Goal: Information Seeking & Learning: Learn about a topic

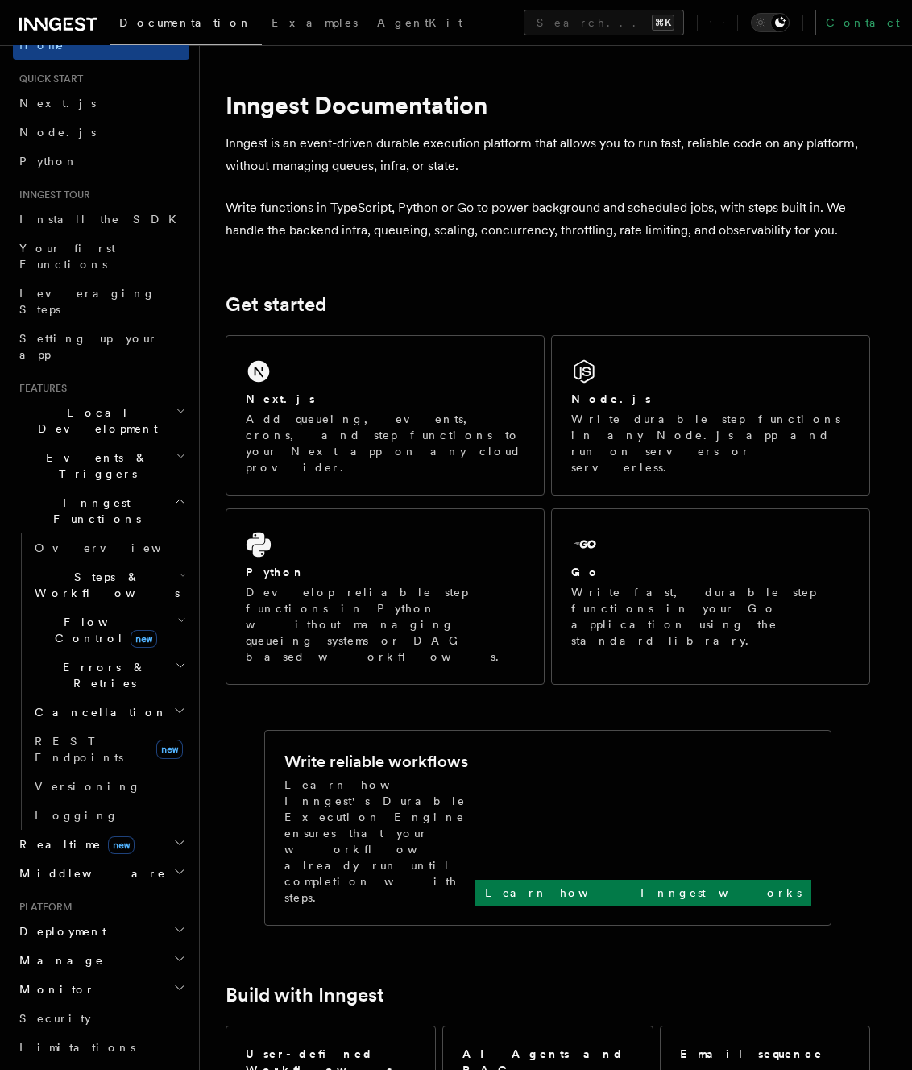
scroll to position [39, 0]
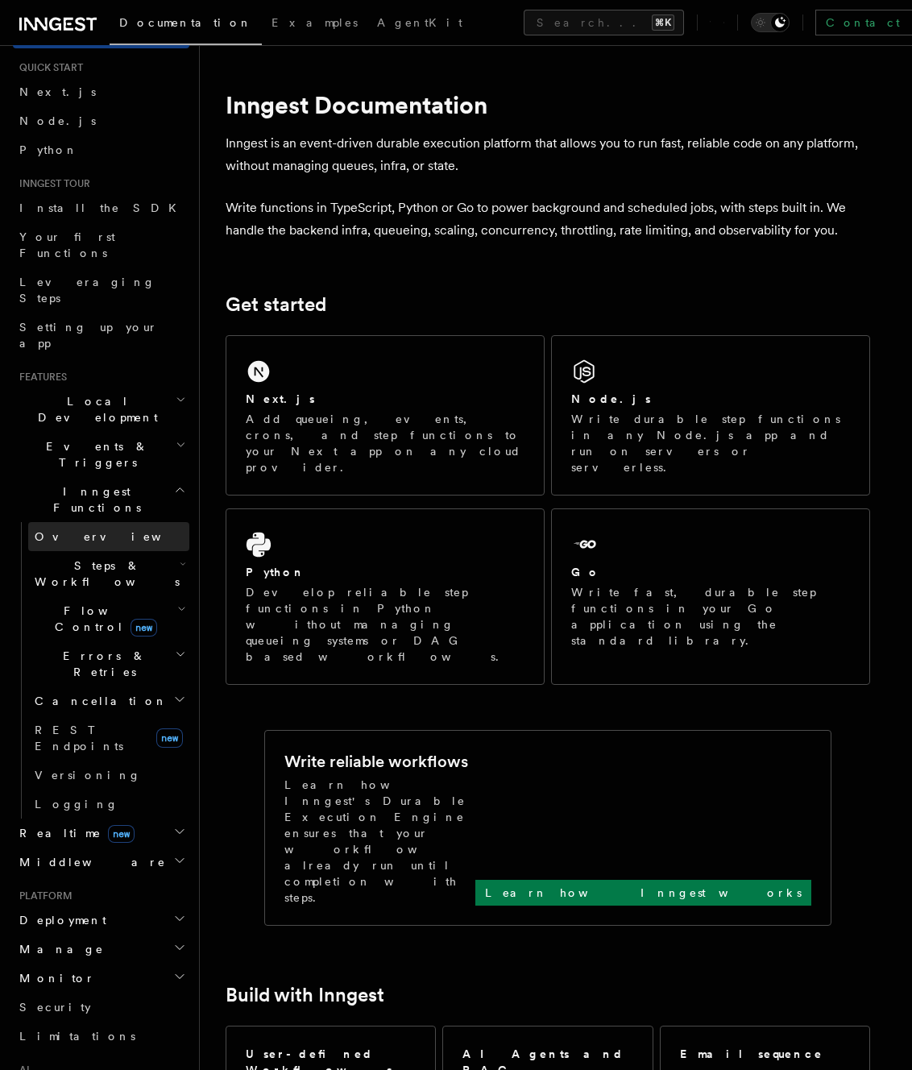
click at [78, 530] on span "Overview" at bounding box center [118, 536] width 166 height 13
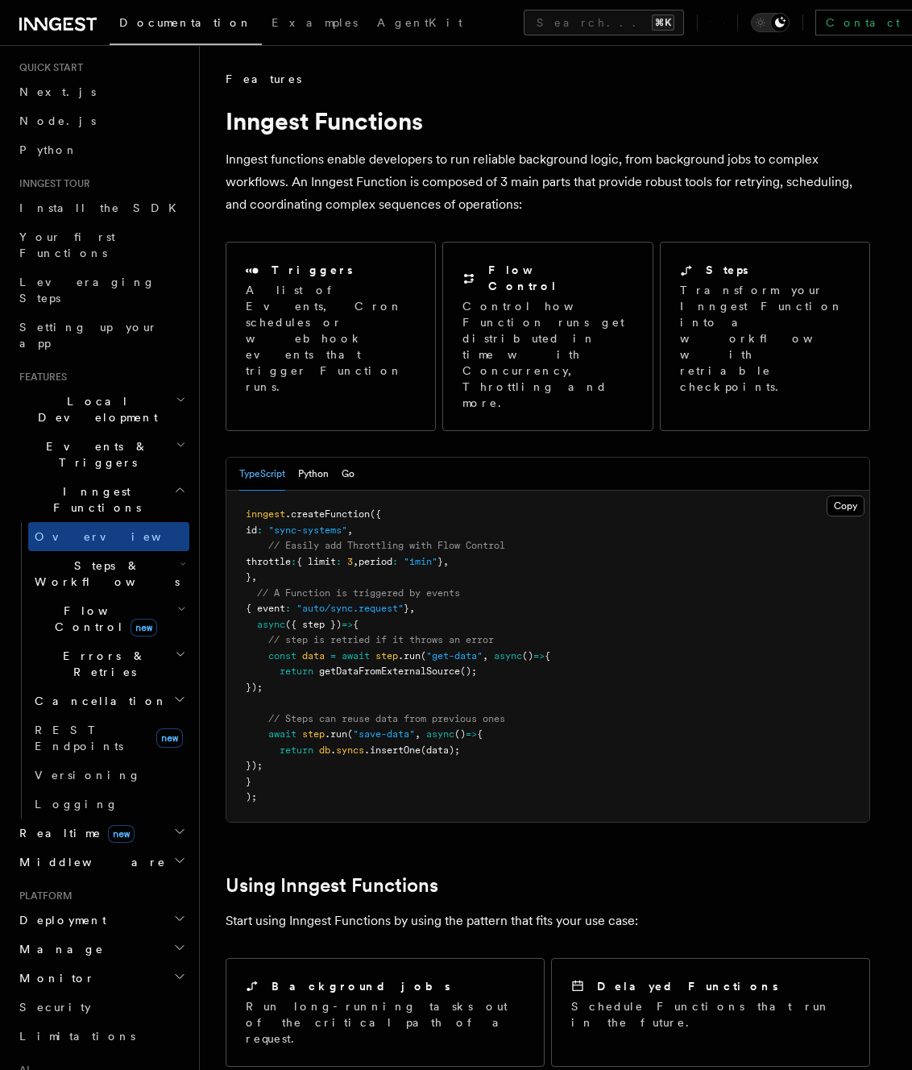
click at [90, 596] on h2 "Flow Control new" at bounding box center [108, 618] width 161 height 45
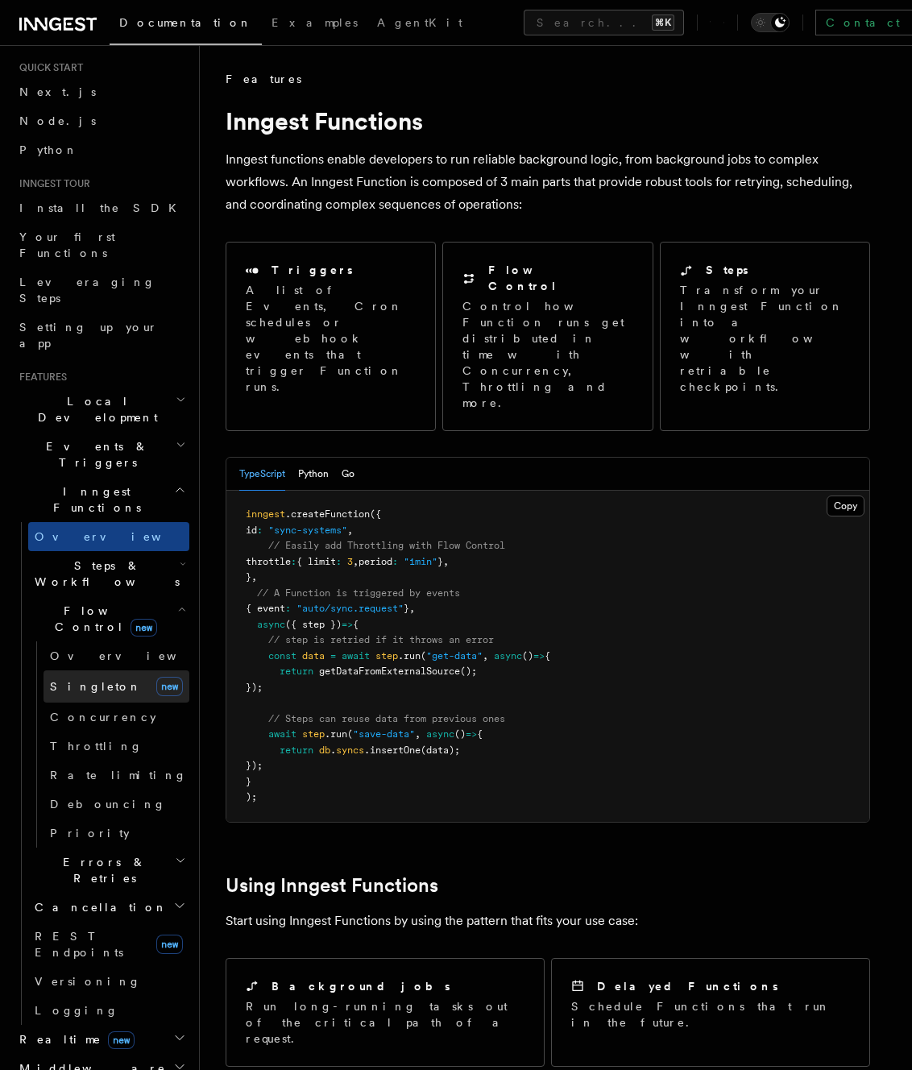
click at [85, 680] on span "Singleton" at bounding box center [96, 686] width 92 height 13
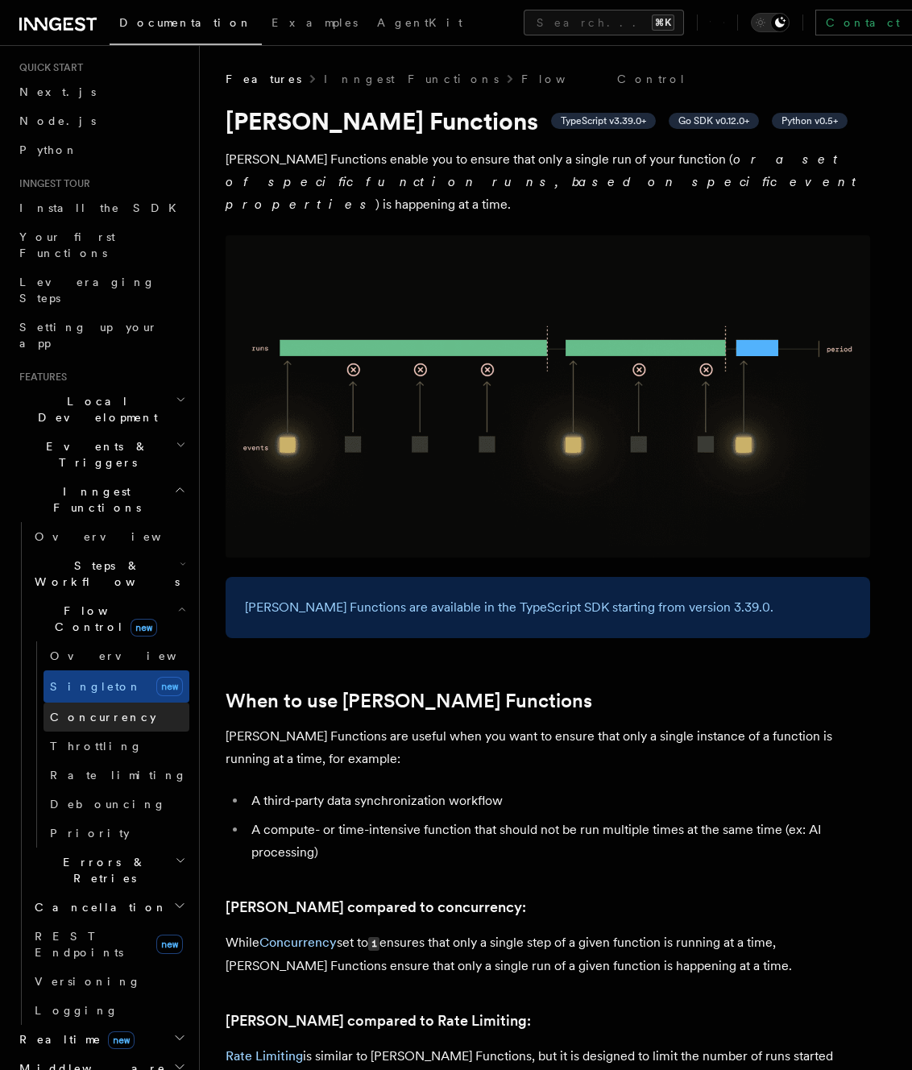
click at [135, 703] on link "Concurrency" at bounding box center [117, 717] width 146 height 29
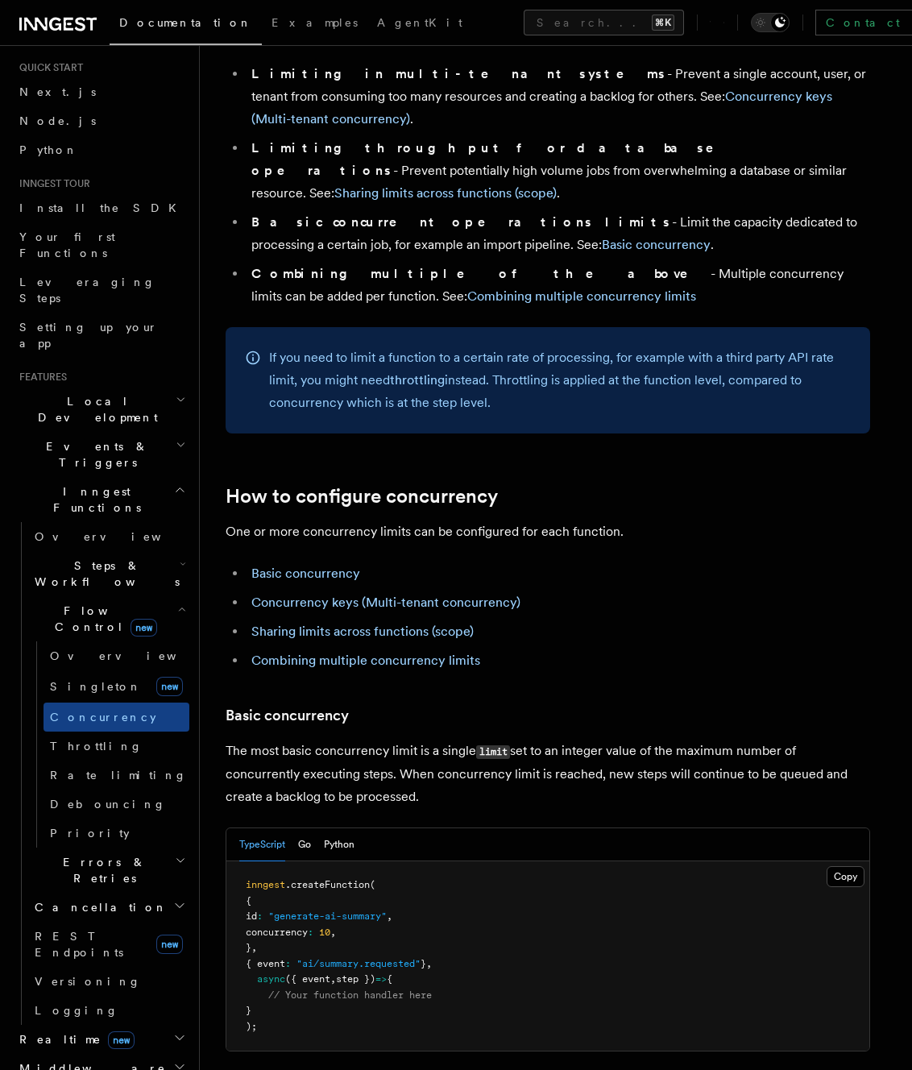
scroll to position [630, 0]
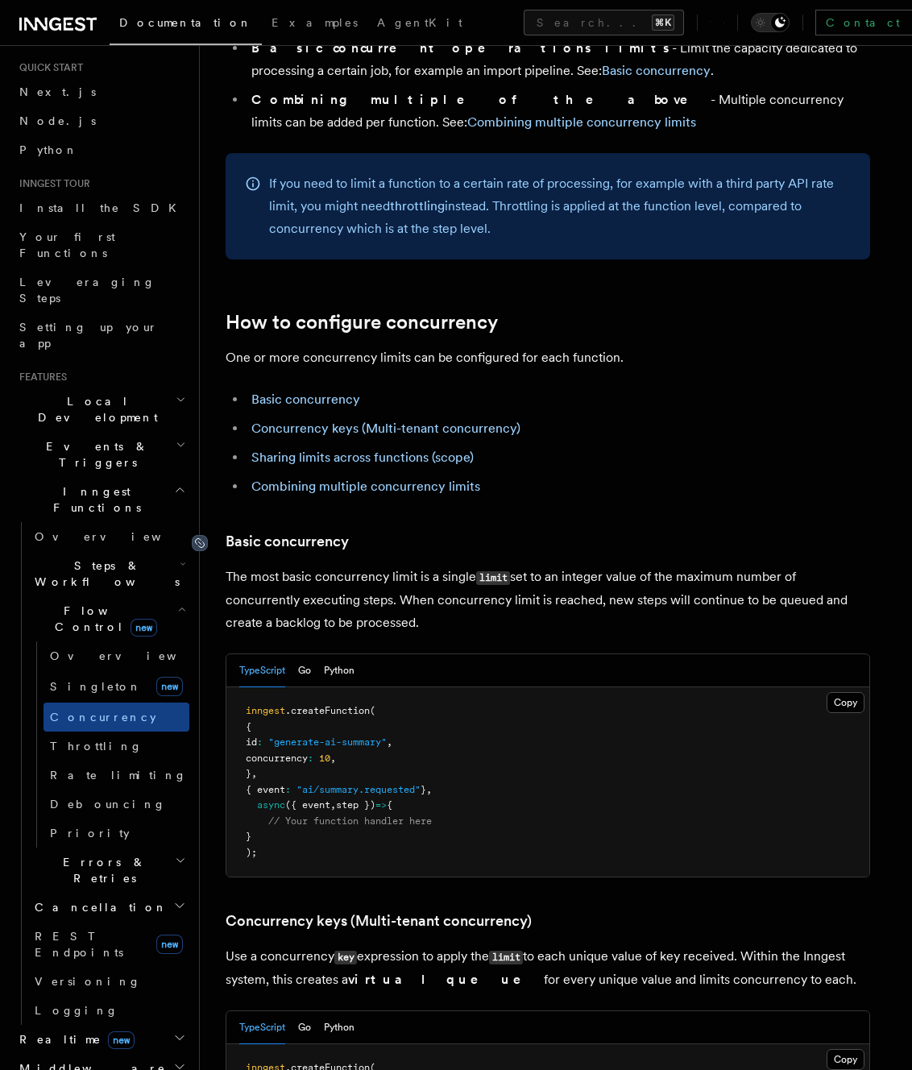
click at [203, 535] on icon at bounding box center [200, 543] width 16 height 16
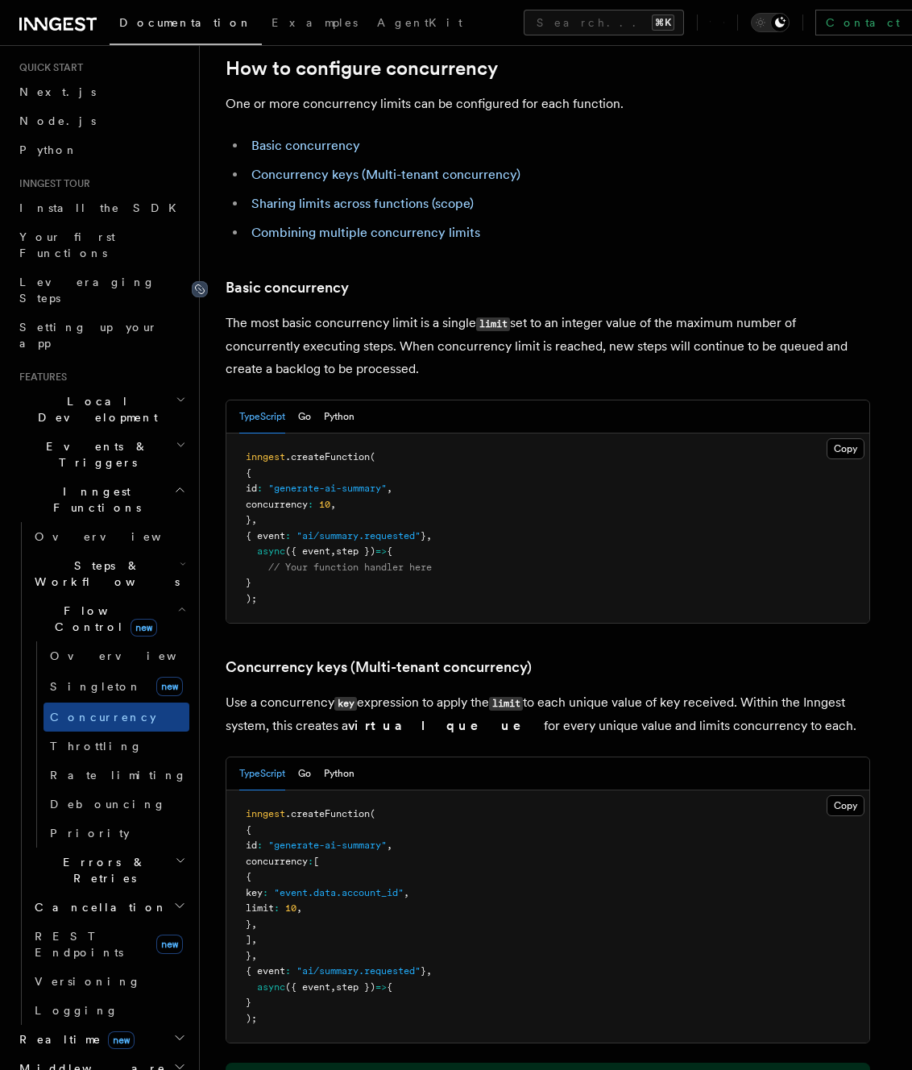
scroll to position [1015, 0]
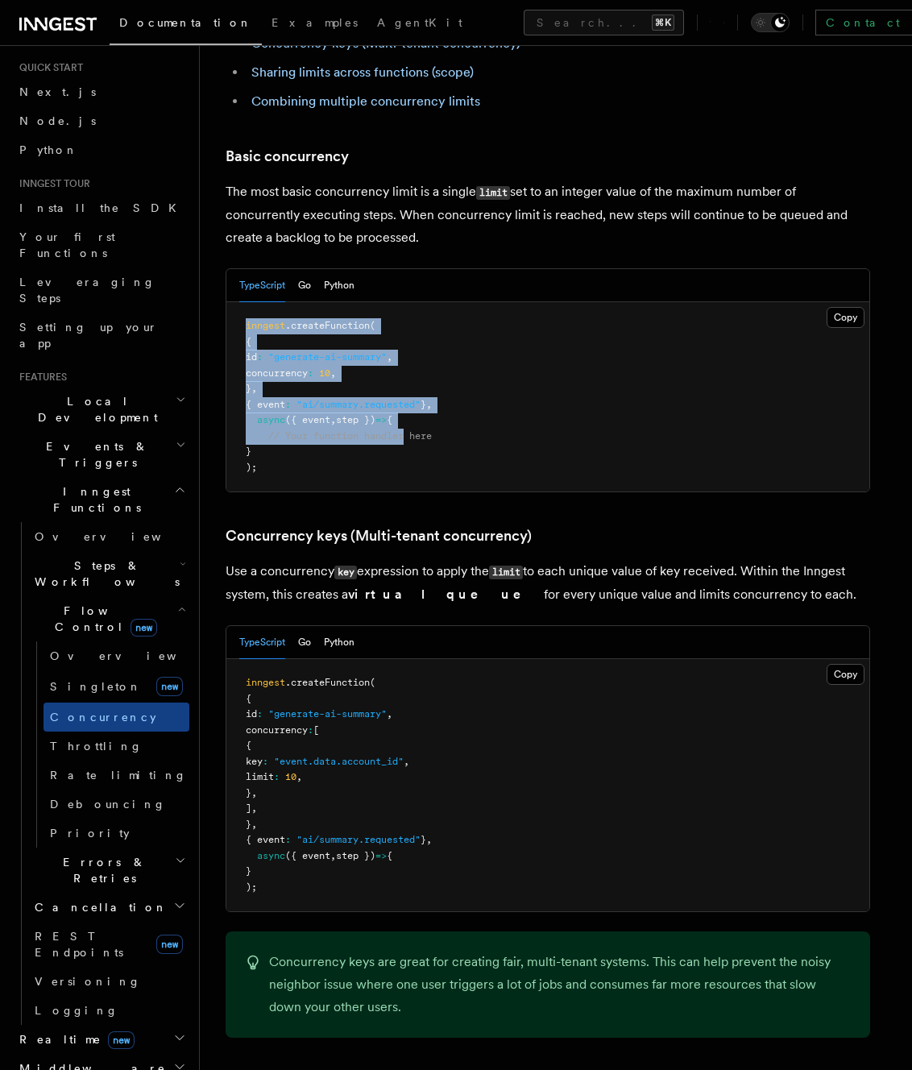
drag, startPoint x: 239, startPoint y: 255, endPoint x: 411, endPoint y: 367, distance: 205.0
click at [411, 367] on pre "inngest .createFunction ( { id : "generate-ai-summary" , concurrency : 10 , } ,…" at bounding box center [547, 396] width 643 height 189
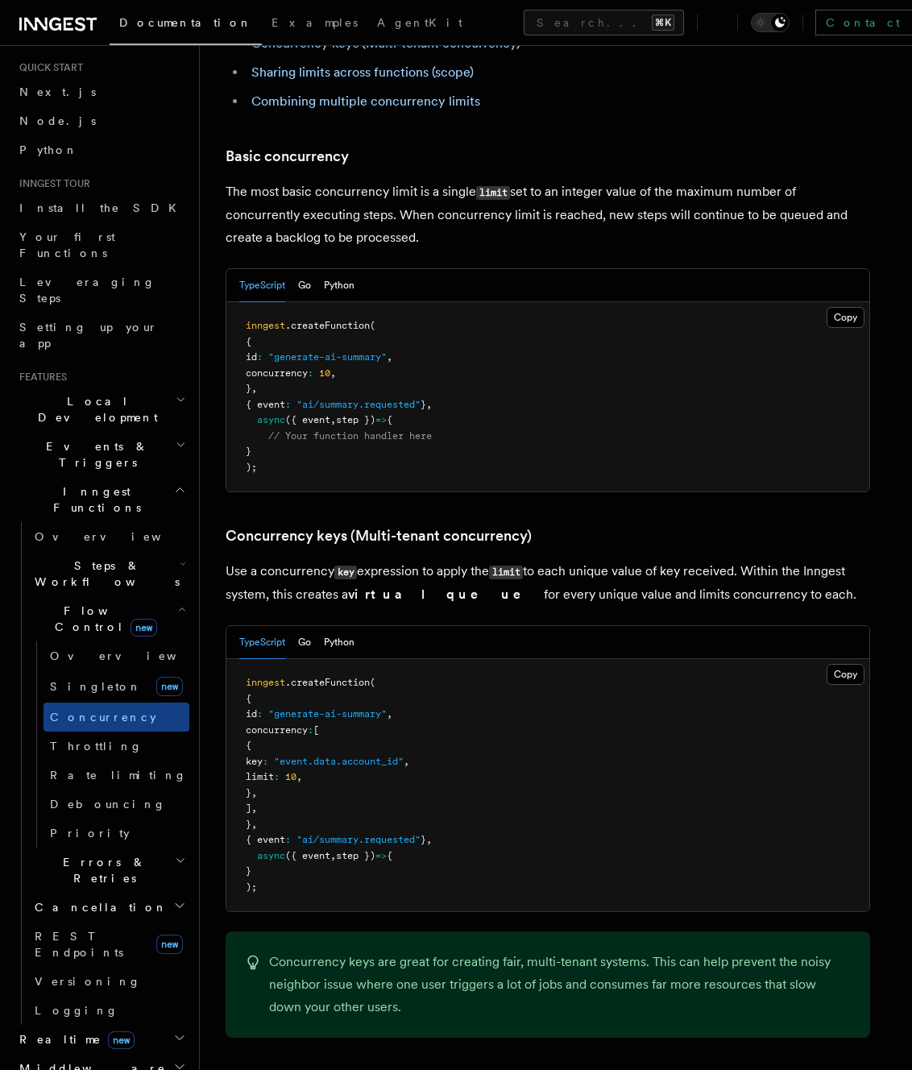
click at [416, 388] on pre "inngest .createFunction ( { id : "generate-ai-summary" , concurrency : 10 , } ,…" at bounding box center [547, 396] width 643 height 189
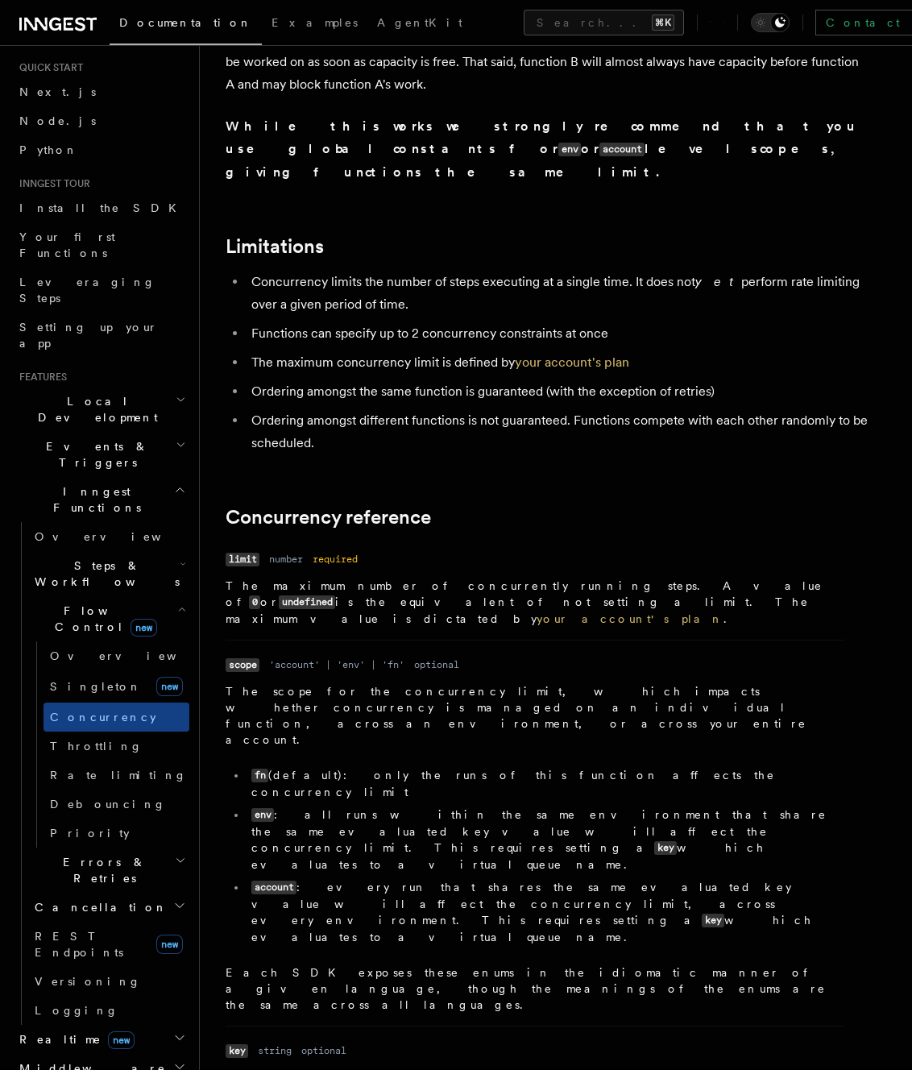
scroll to position [5236, 0]
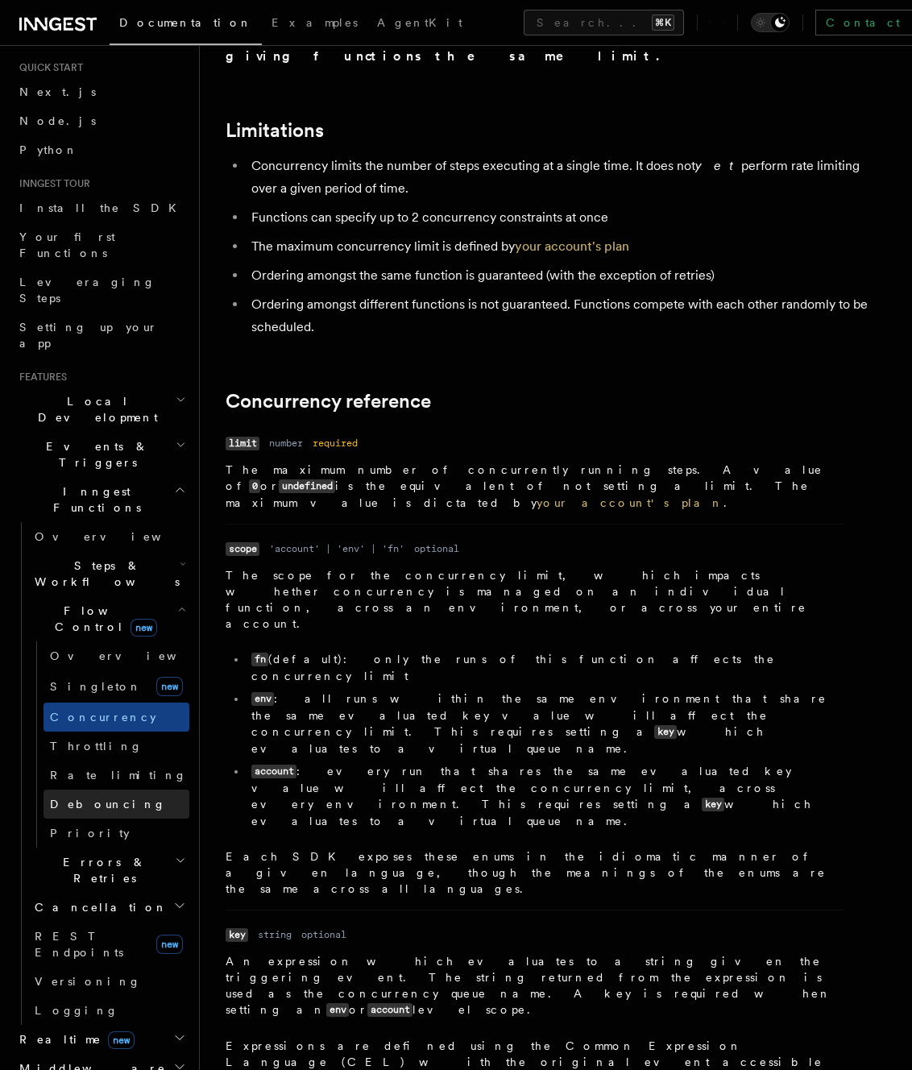
click at [86, 790] on link "Debouncing" at bounding box center [117, 804] width 146 height 29
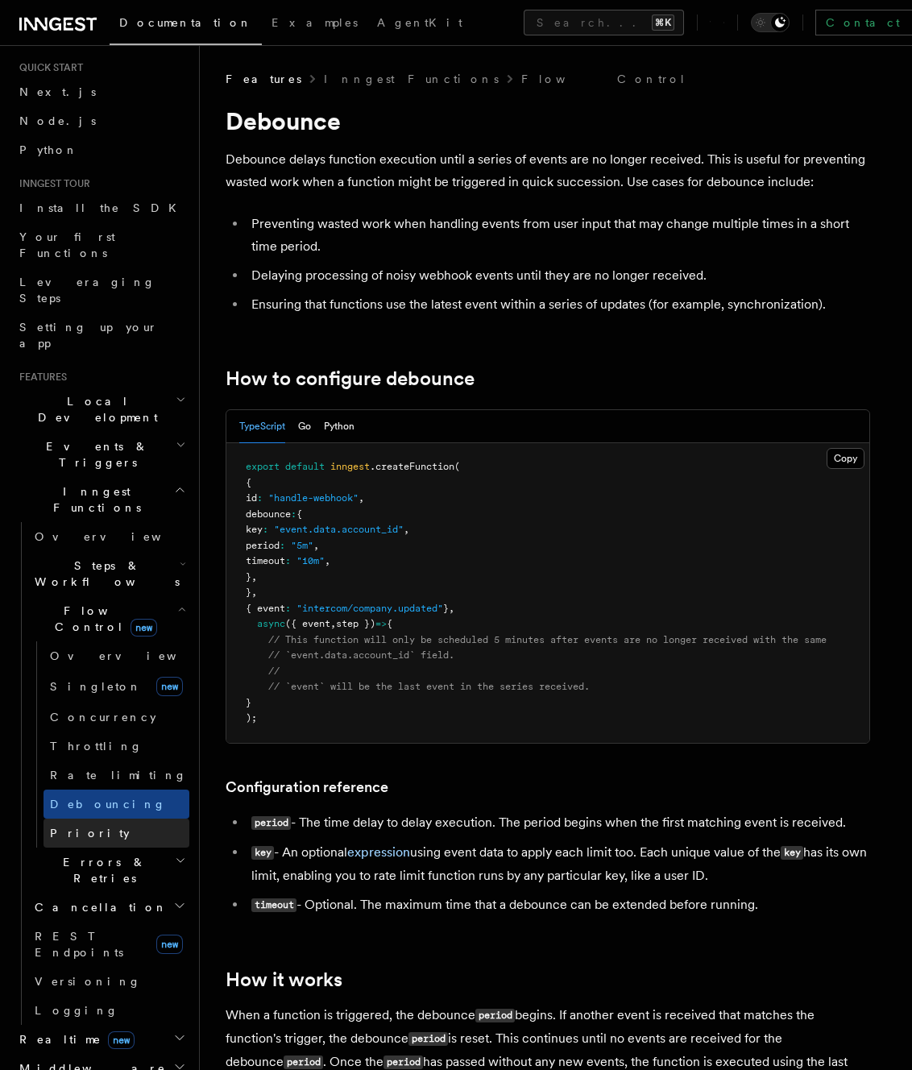
click at [84, 827] on span "Priority" at bounding box center [90, 833] width 80 height 13
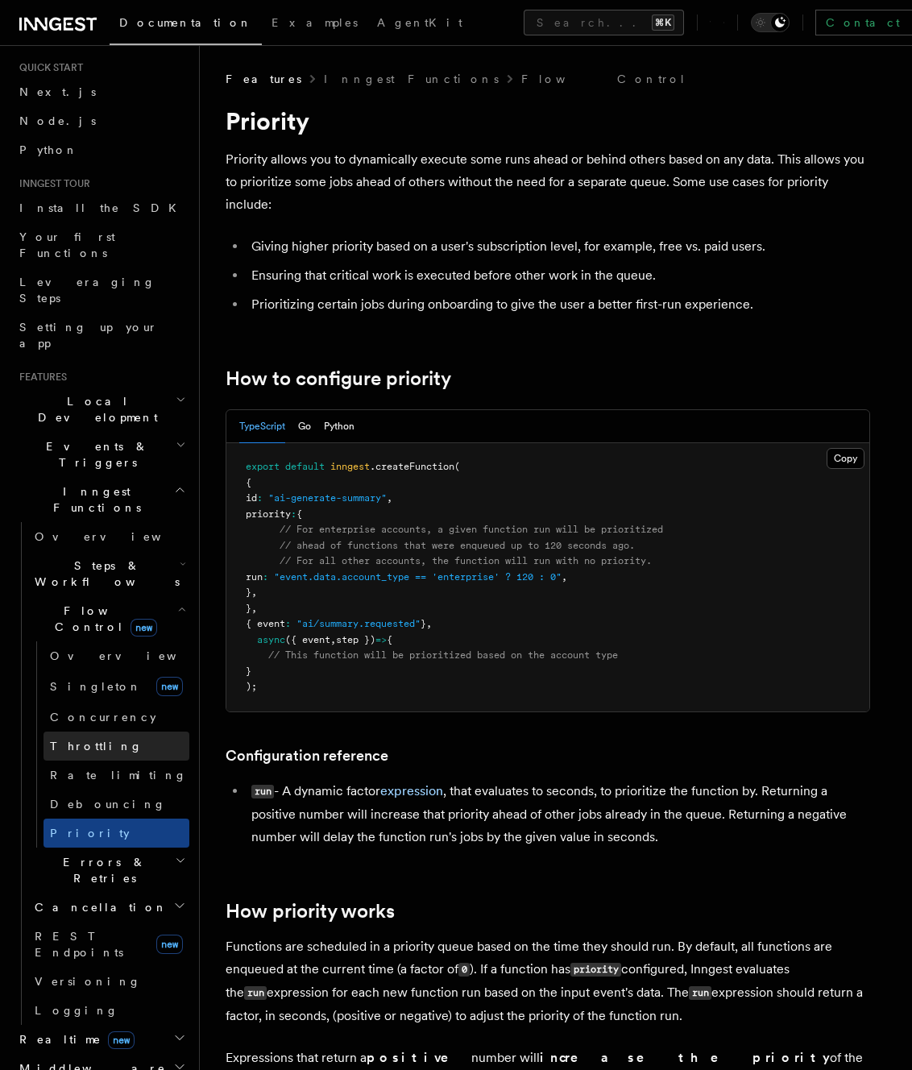
click at [97, 740] on span "Throttling" at bounding box center [96, 746] width 93 height 13
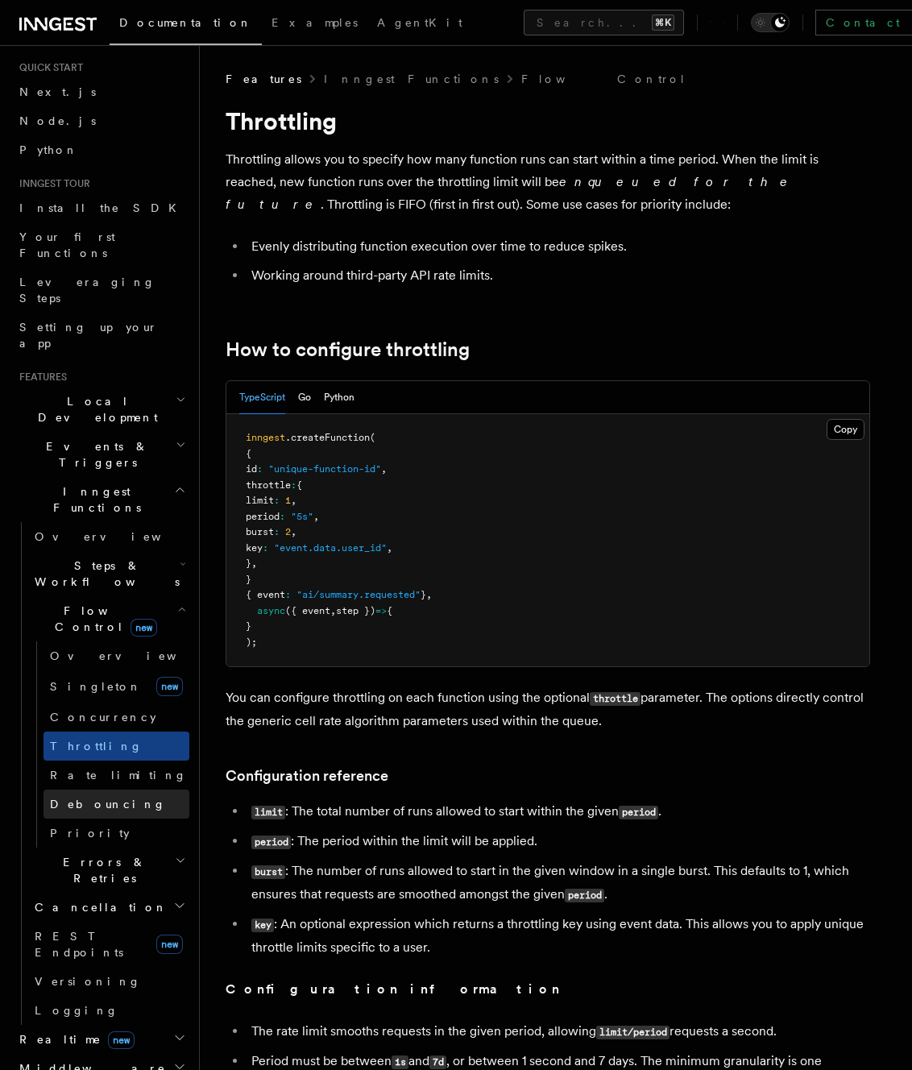
click at [98, 790] on link "Debouncing" at bounding box center [117, 804] width 146 height 29
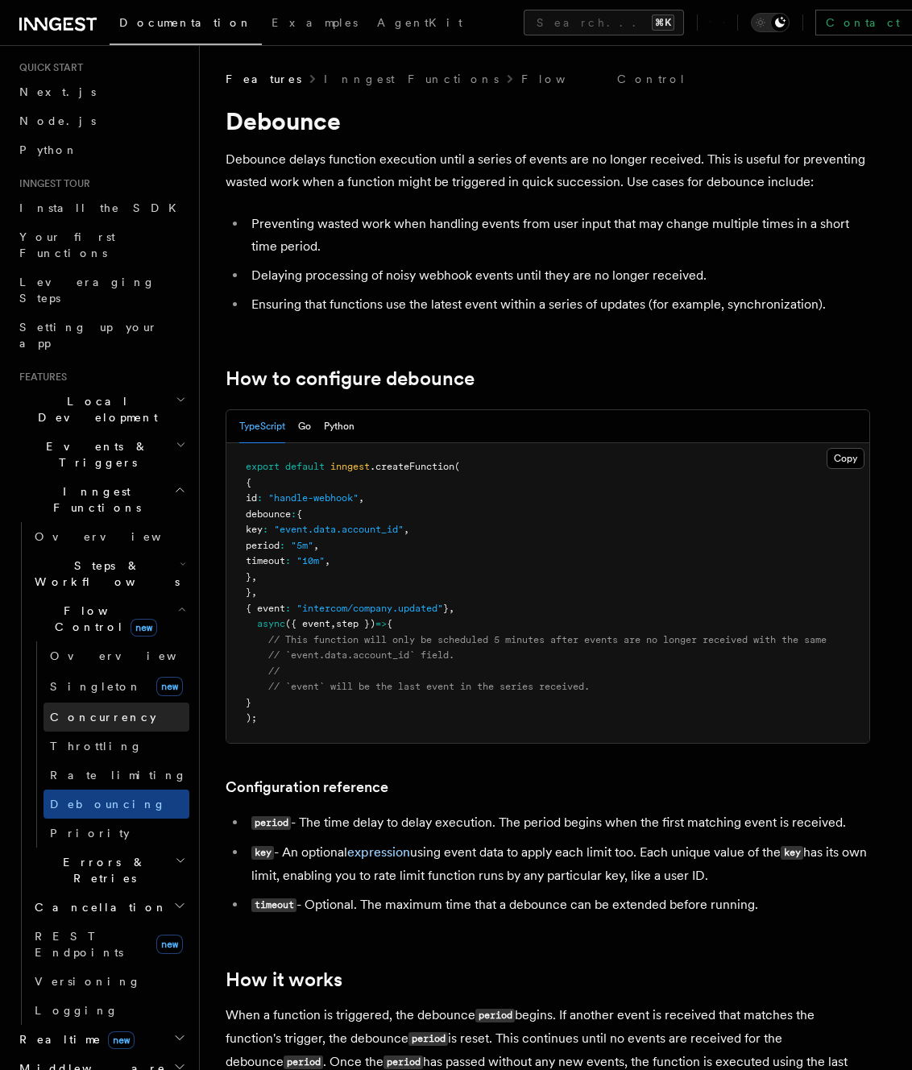
click at [100, 711] on span "Concurrency" at bounding box center [103, 717] width 106 height 13
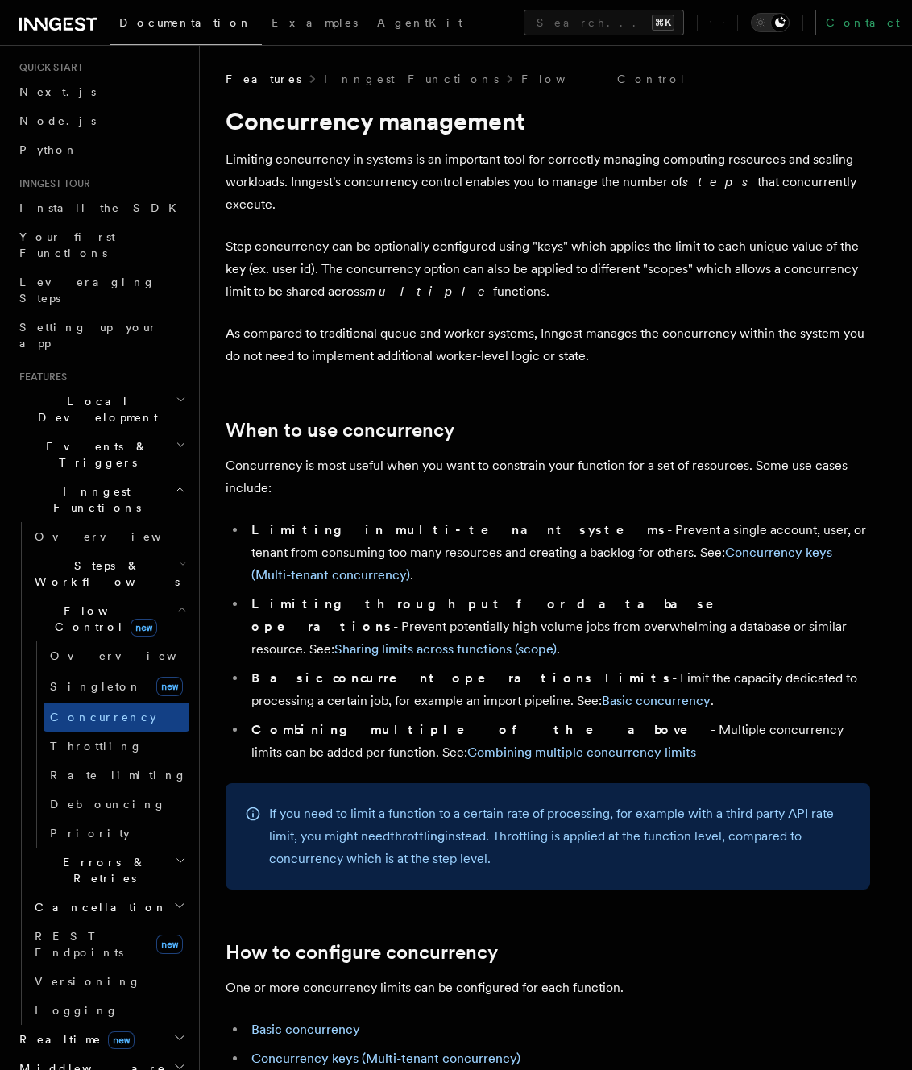
scroll to position [514, 0]
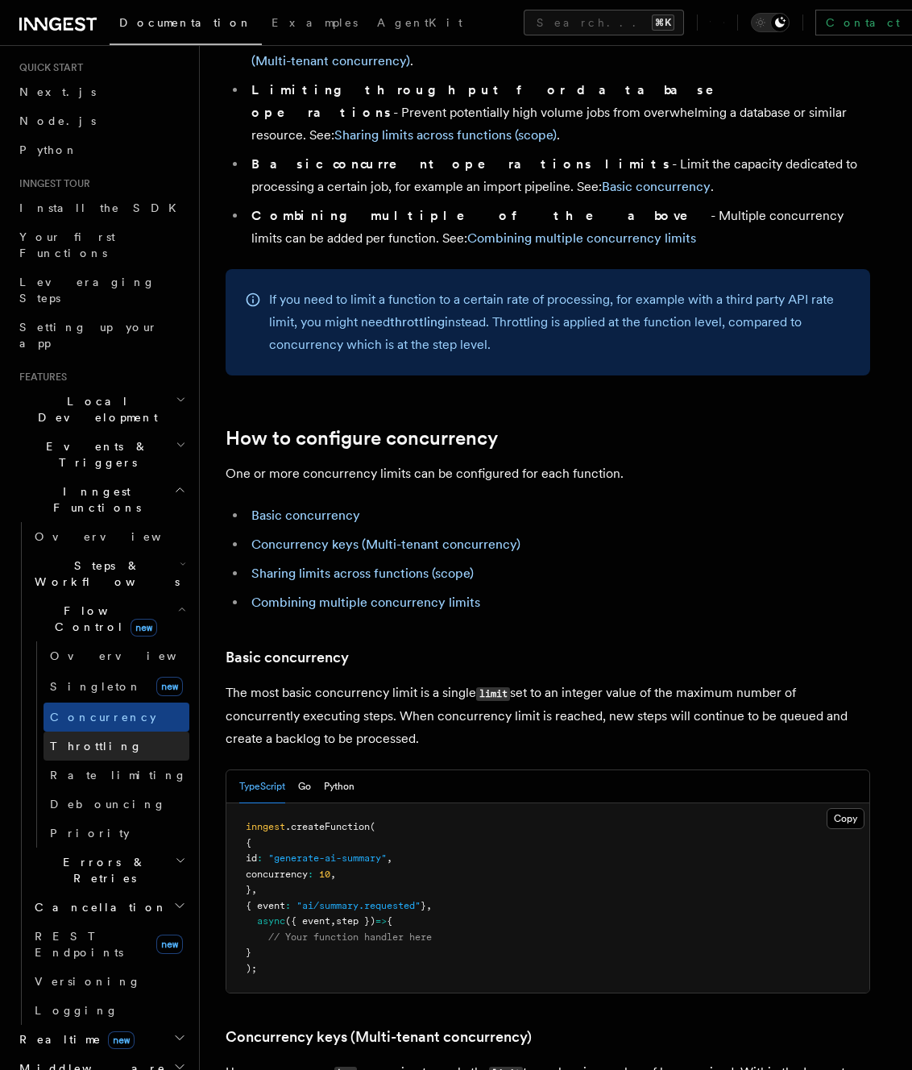
click at [135, 732] on link "Throttling" at bounding box center [117, 746] width 146 height 29
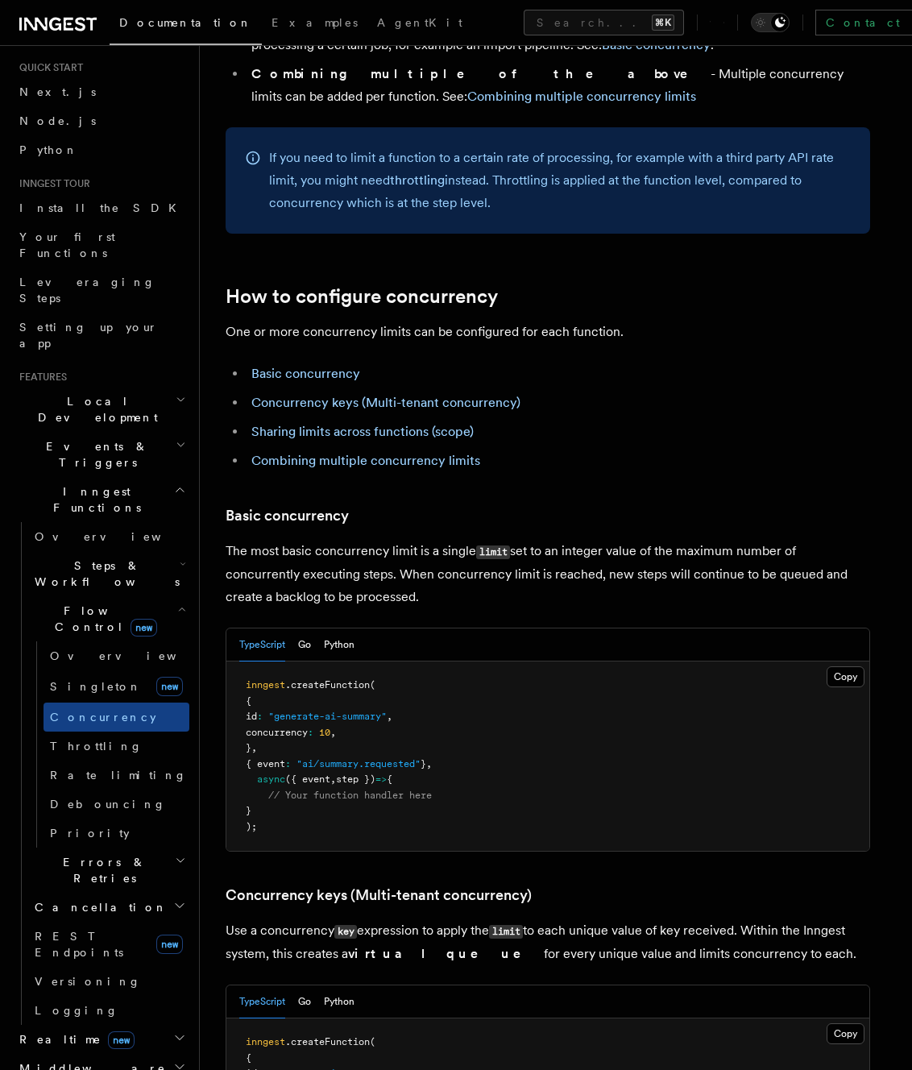
scroll to position [814, 0]
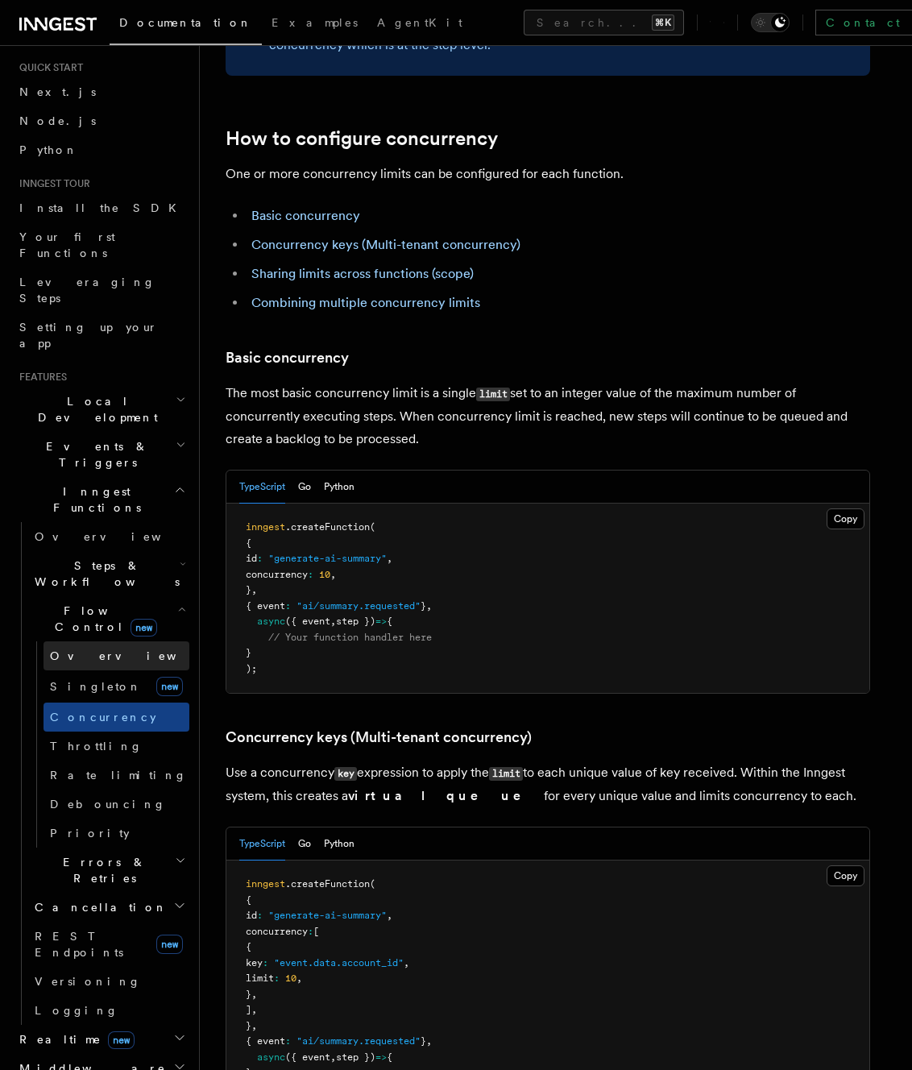
click at [136, 641] on link "Overview" at bounding box center [117, 655] width 146 height 29
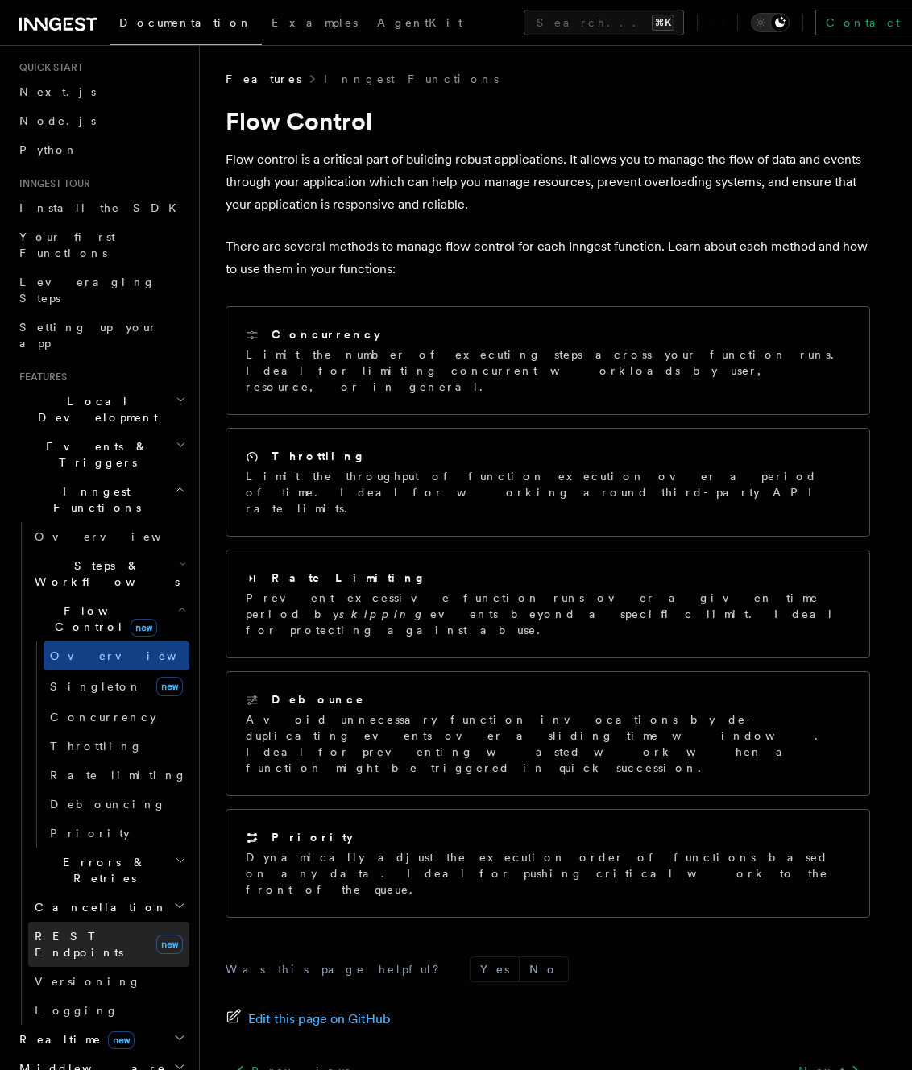
click at [115, 922] on link "REST Endpoints new" at bounding box center [108, 944] width 161 height 45
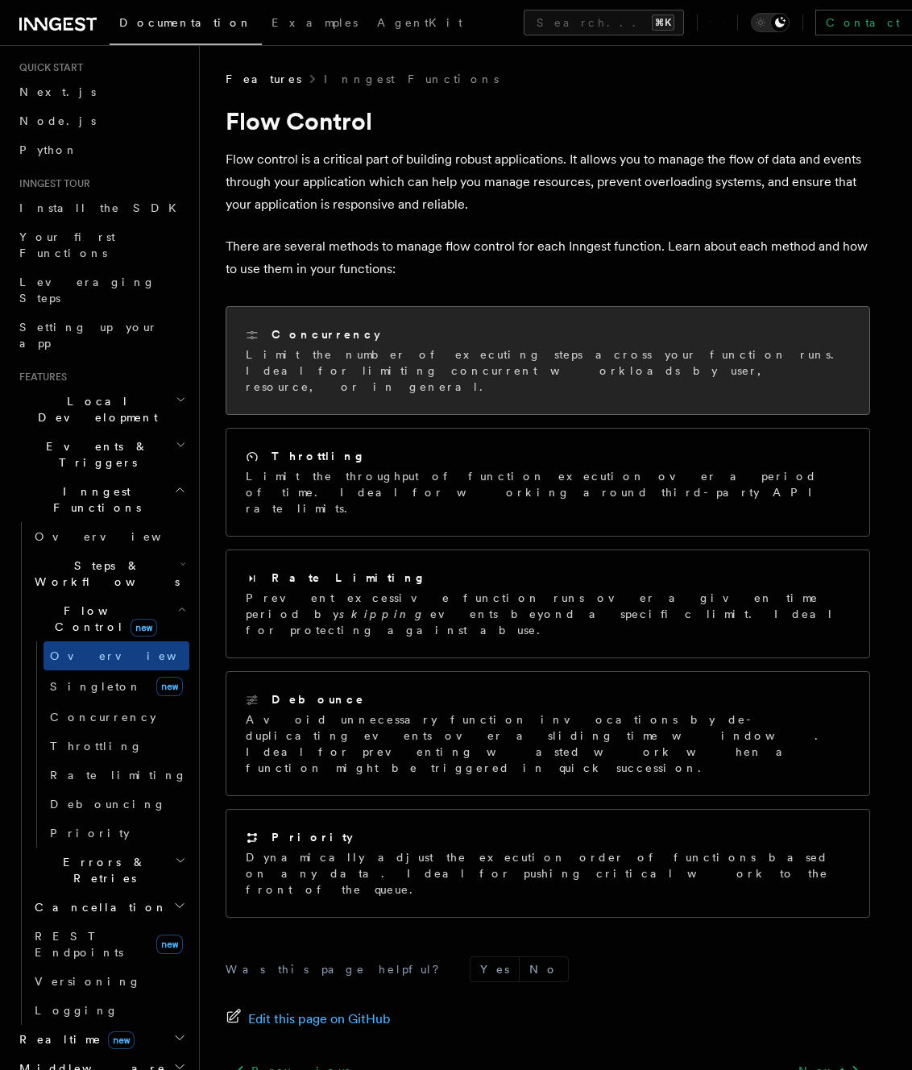
click at [337, 383] on div "Concurrency Limit the number of executing steps across your function runs. Idea…" at bounding box center [547, 360] width 643 height 107
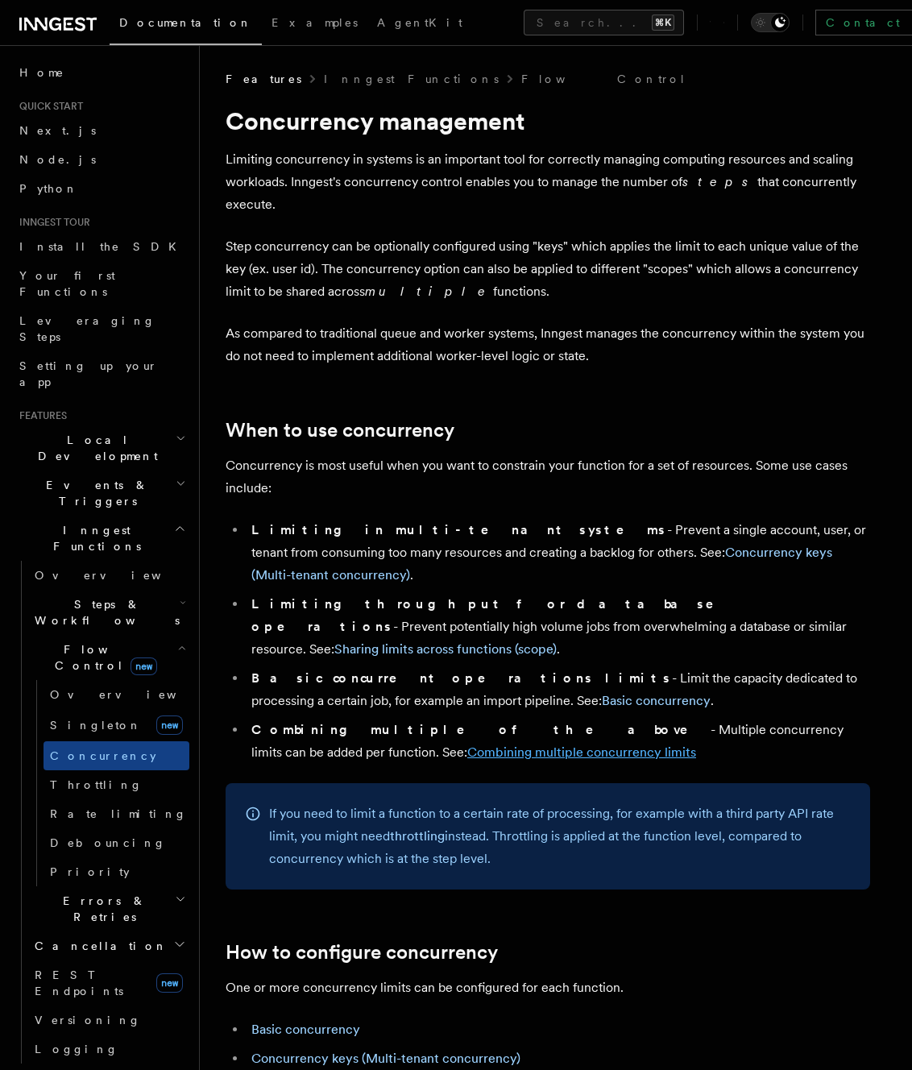
click at [467, 745] on link "Combining multiple concurrency limits" at bounding box center [581, 752] width 229 height 15
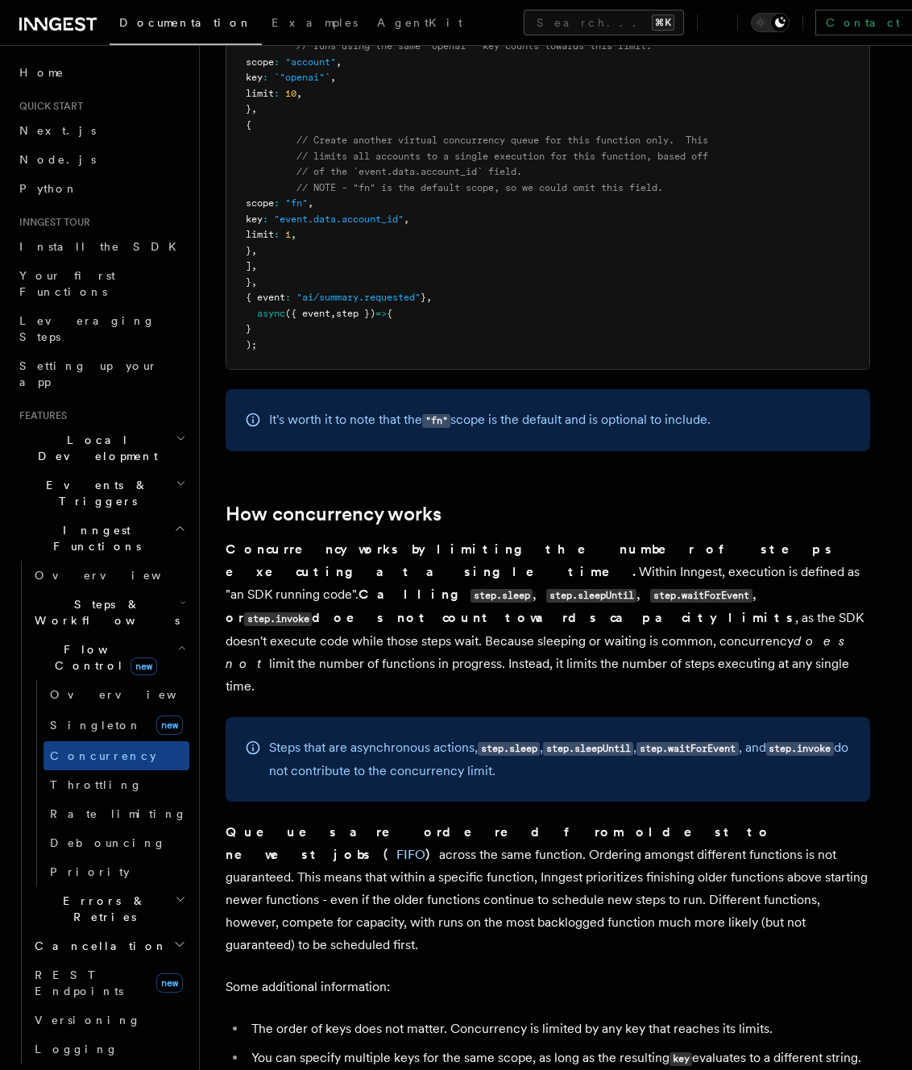
scroll to position [3200, 0]
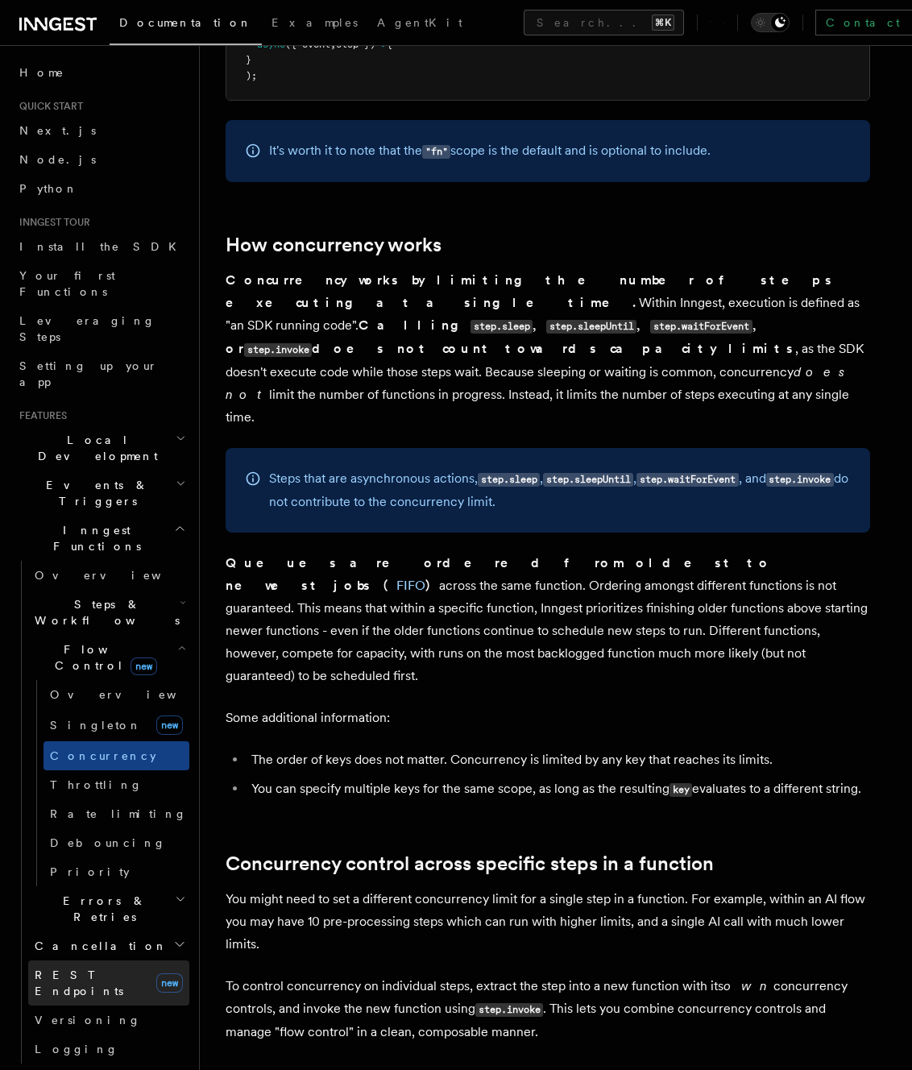
click at [63, 969] on span "REST Endpoints" at bounding box center [79, 983] width 89 height 29
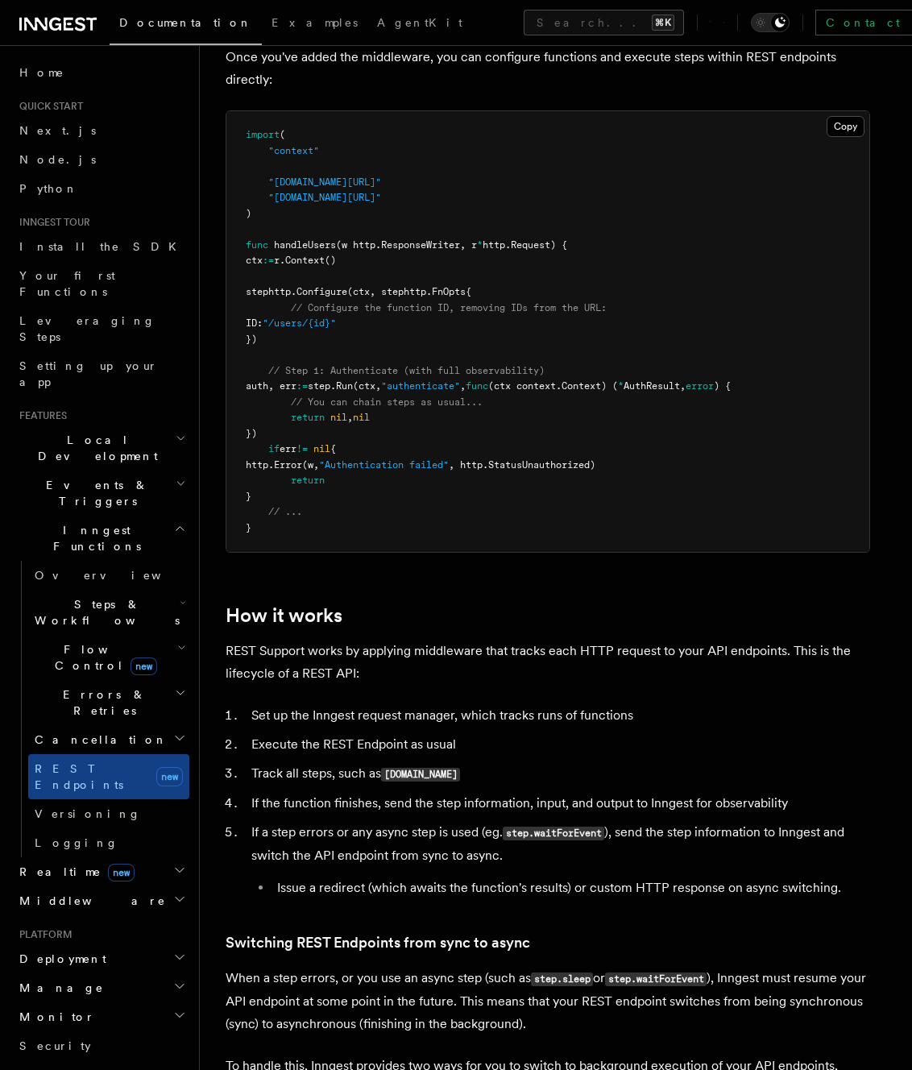
scroll to position [1547, 0]
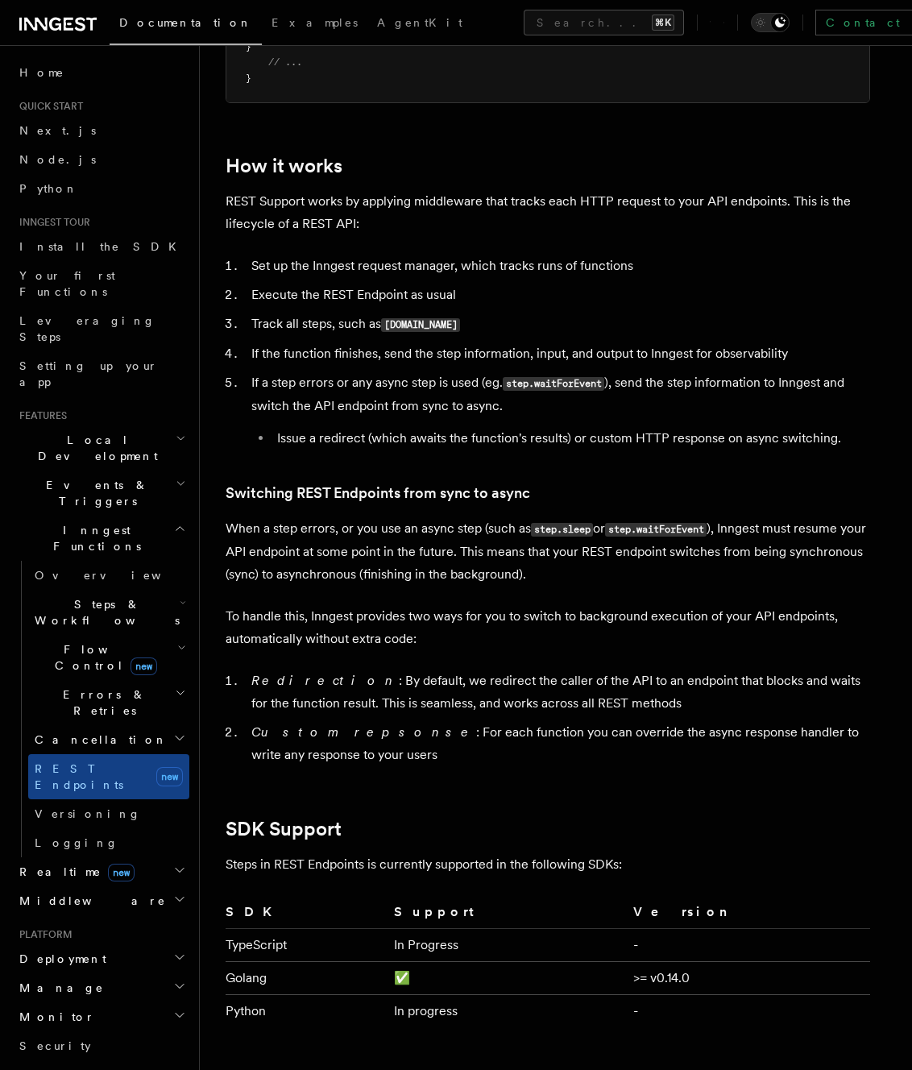
click at [133, 857] on h2 "Realtime new" at bounding box center [101, 871] width 176 height 29
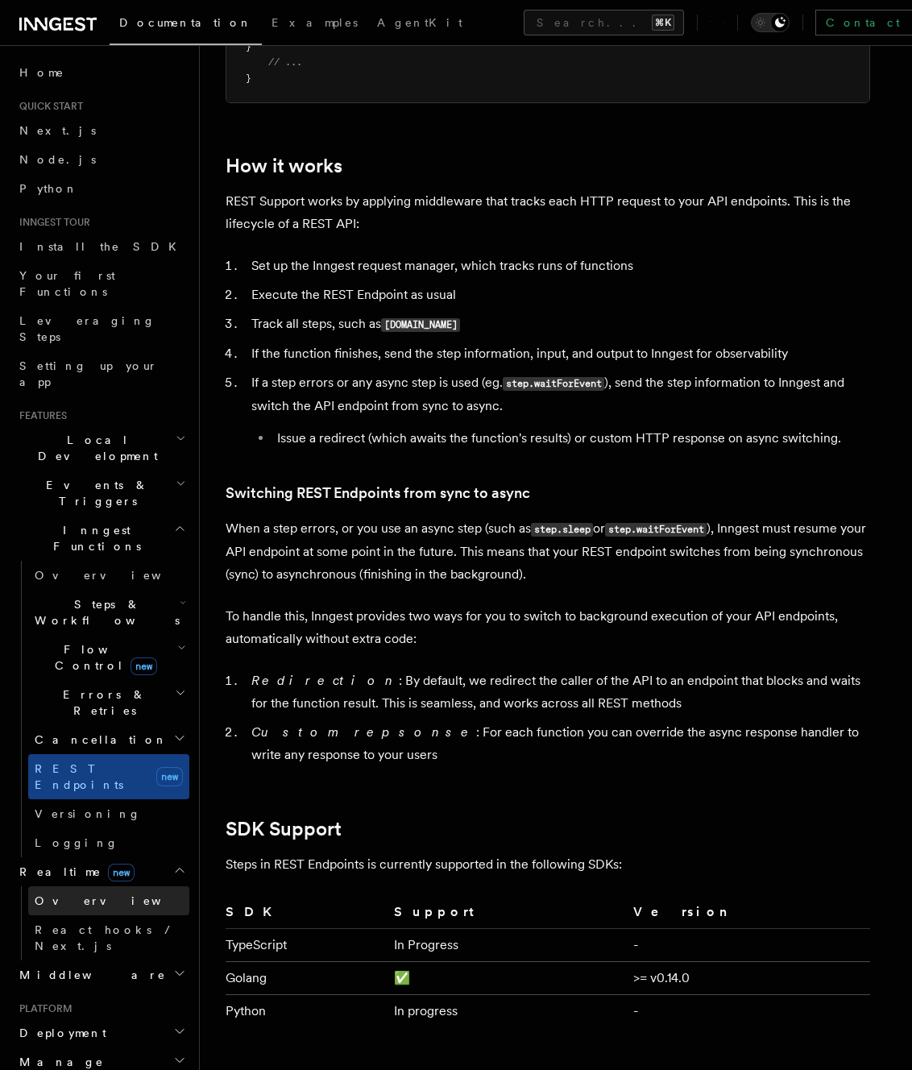
click at [127, 886] on link "Overview" at bounding box center [108, 900] width 161 height 29
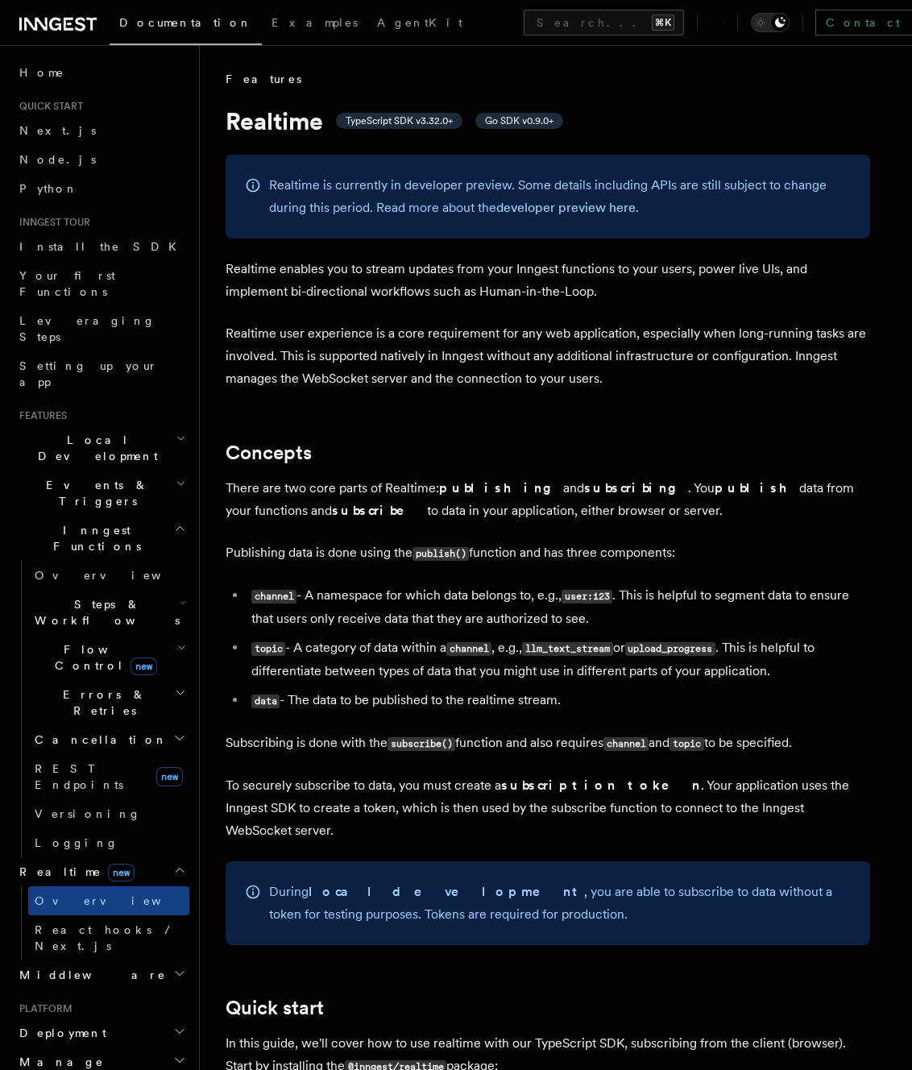
click at [112, 471] on h2 "Events & Triggers" at bounding box center [101, 493] width 176 height 45
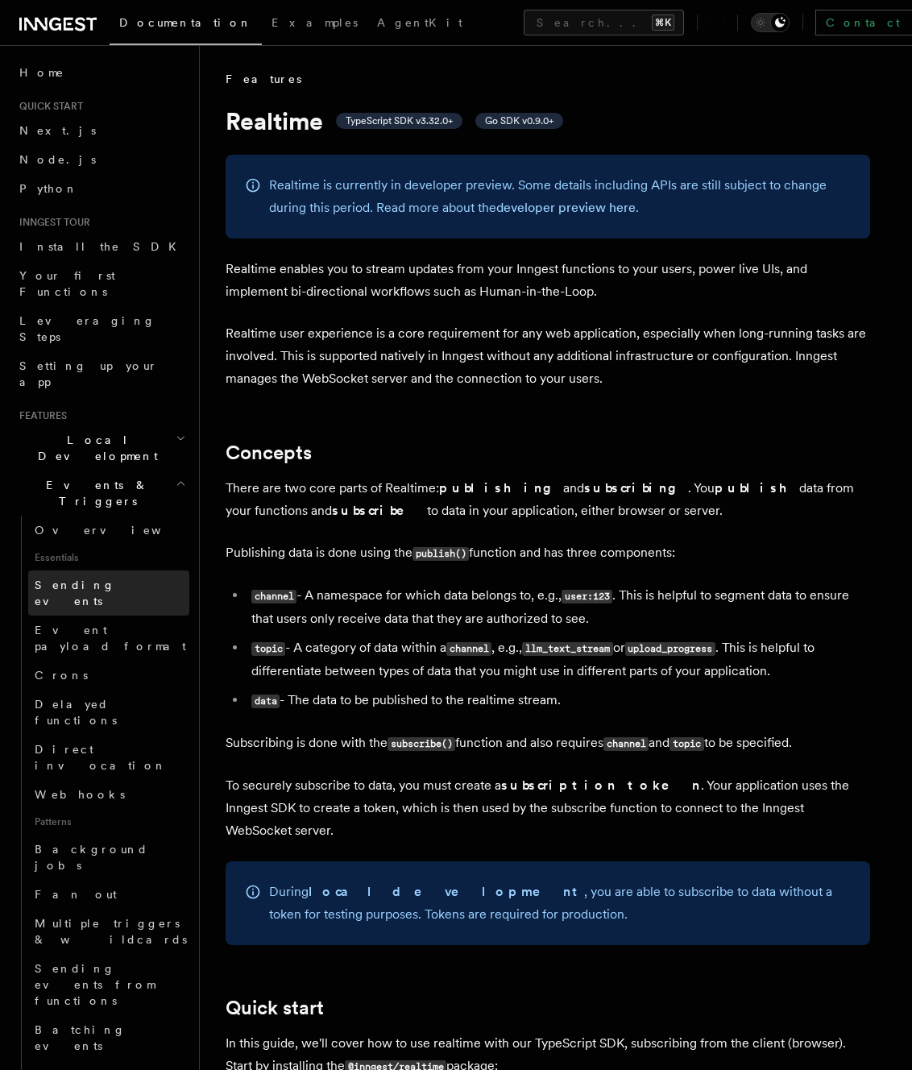
click at [104, 579] on span "Sending events" at bounding box center [75, 593] width 81 height 29
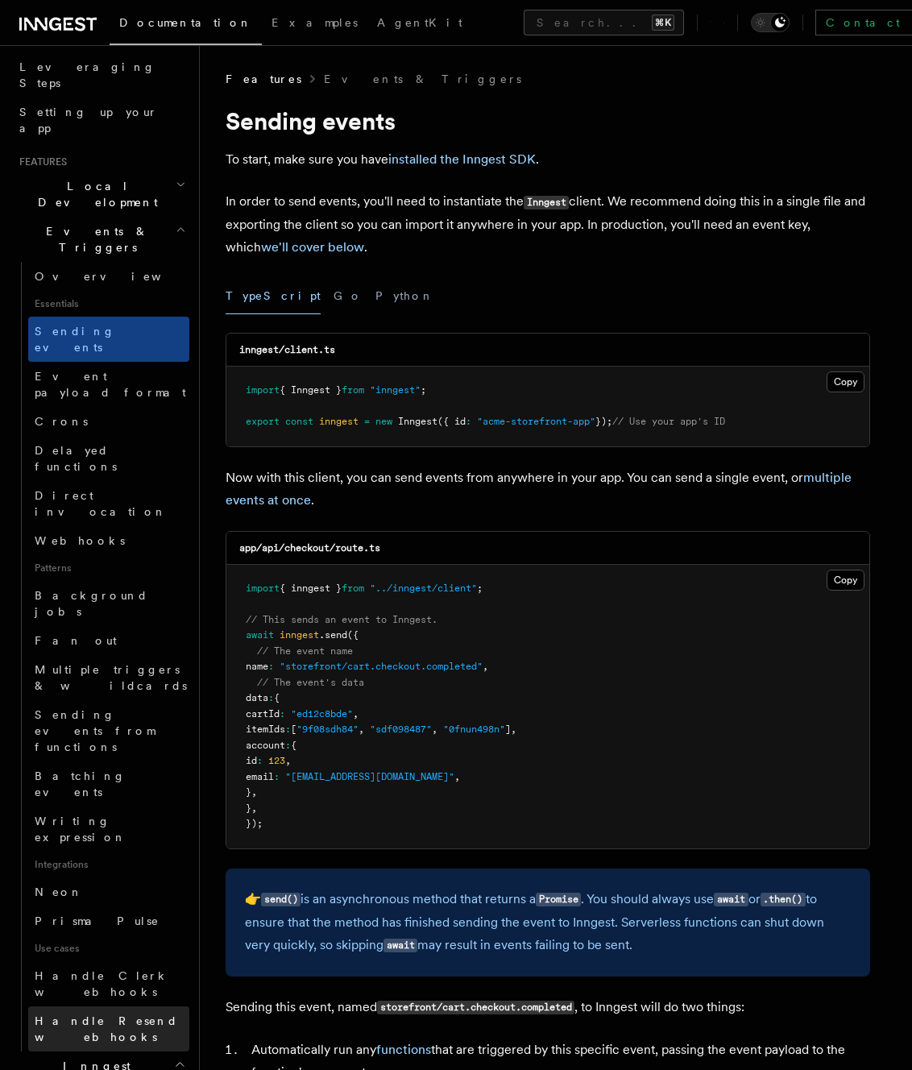
scroll to position [262, 0]
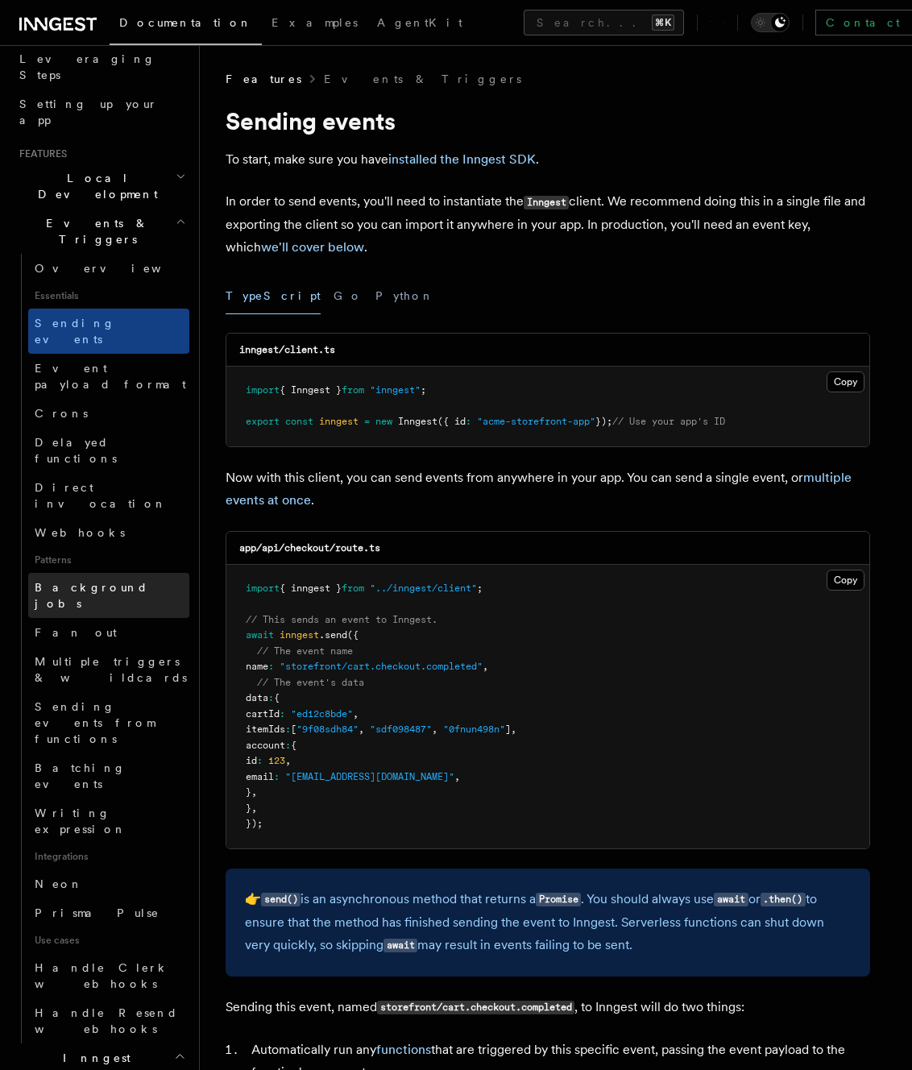
click at [93, 581] on span "Background jobs" at bounding box center [92, 595] width 114 height 29
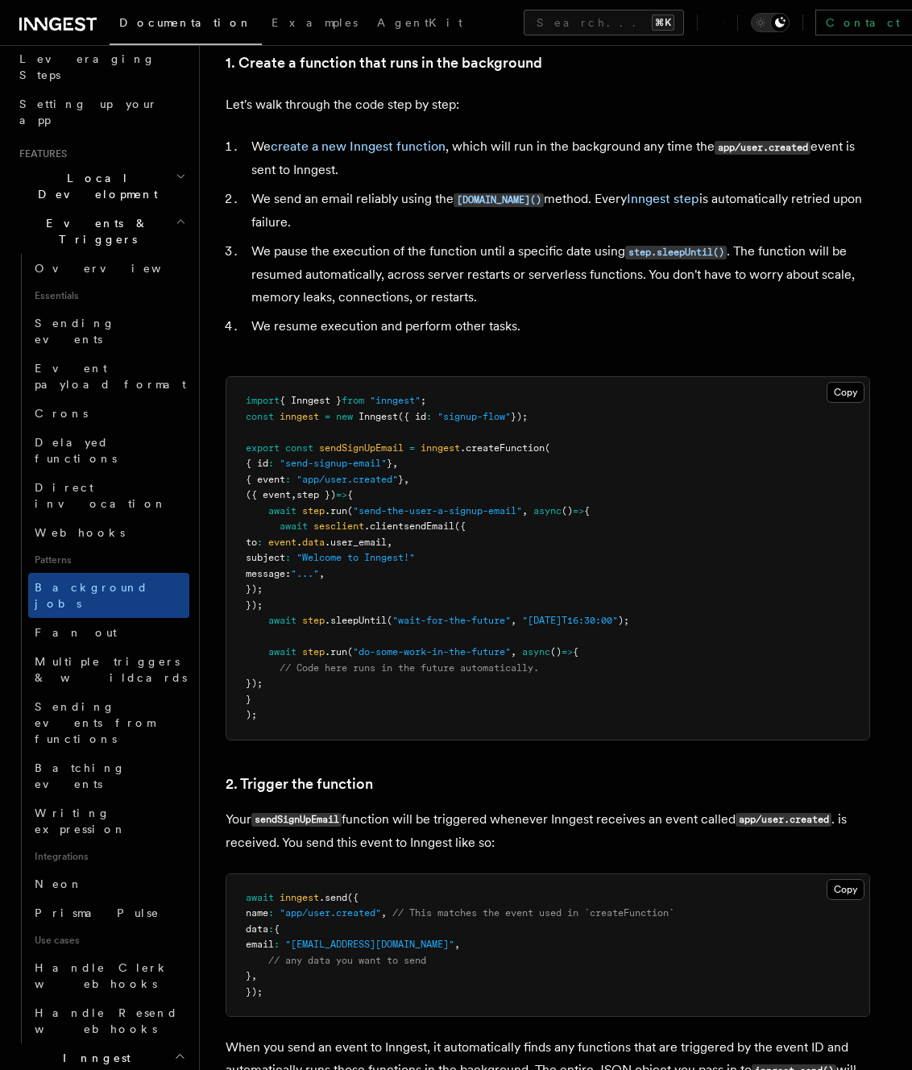
scroll to position [487, 0]
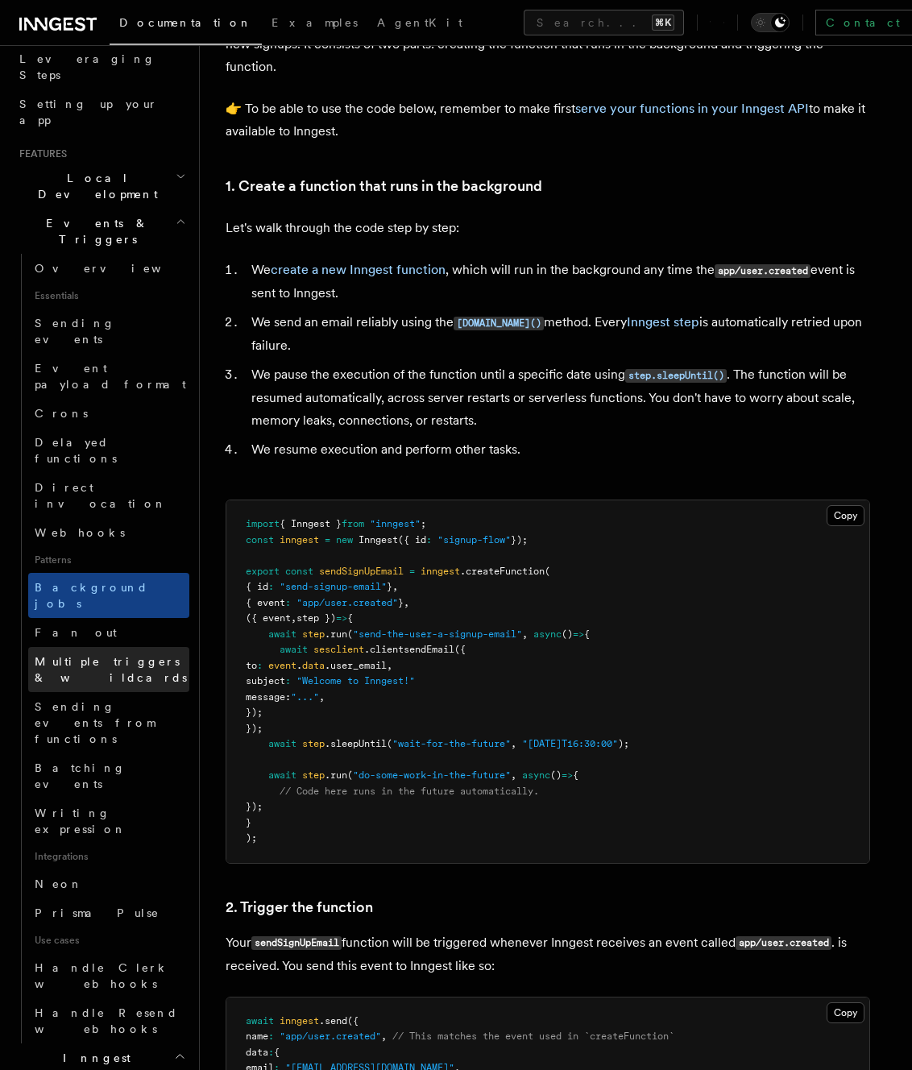
click at [89, 655] on span "Multiple triggers & wildcards" at bounding box center [111, 669] width 152 height 29
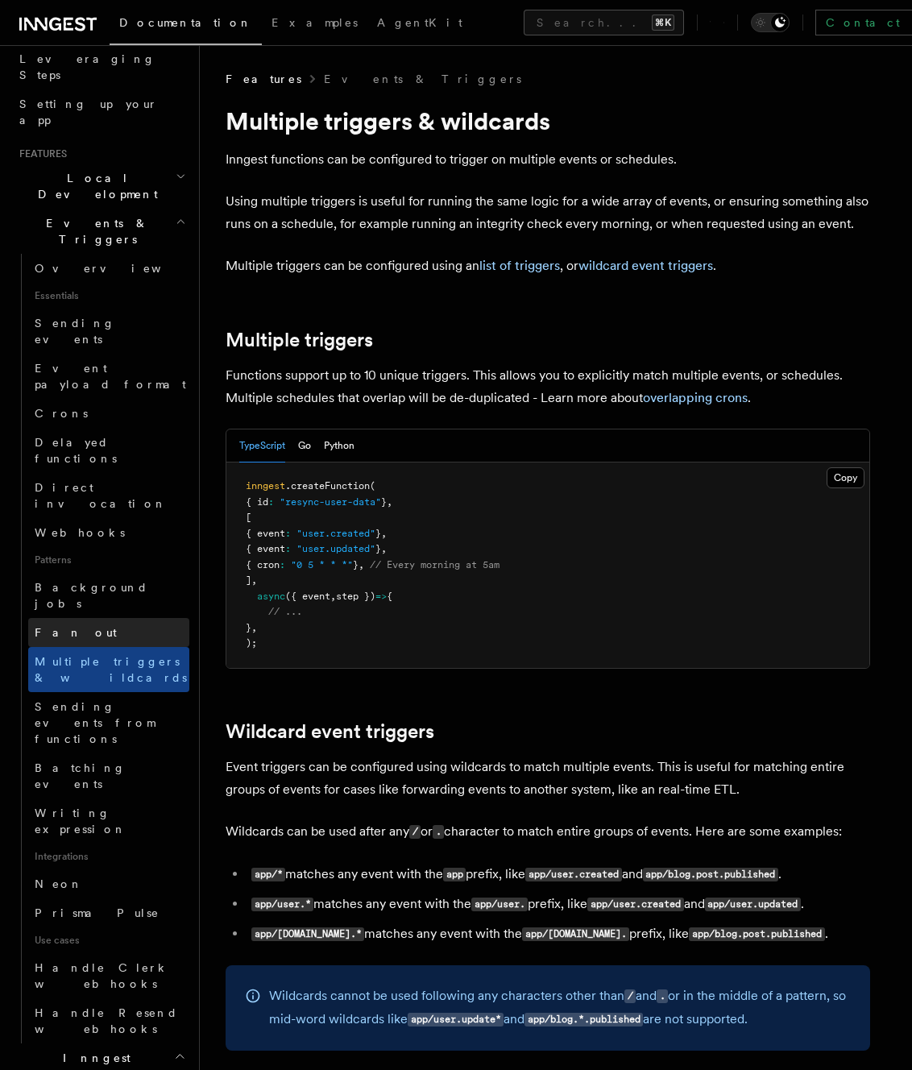
click at [108, 618] on link "Fan out" at bounding box center [108, 632] width 161 height 29
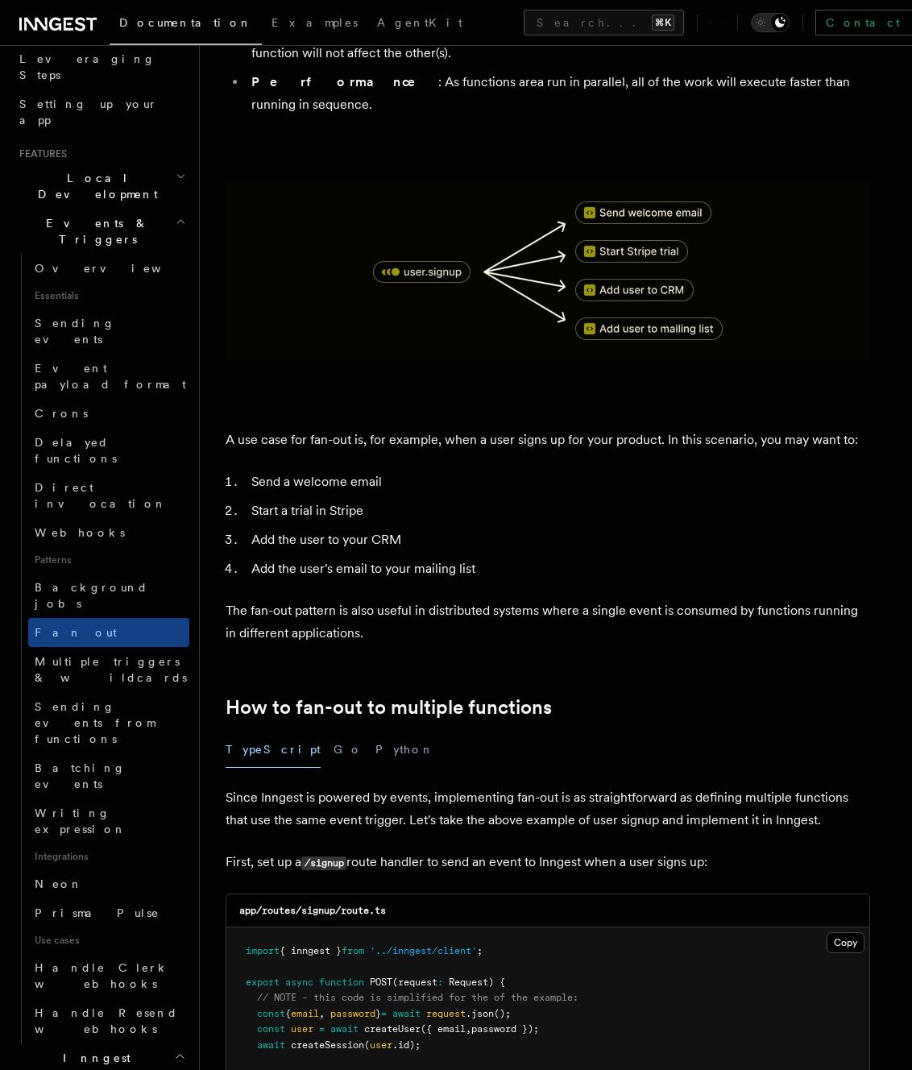
scroll to position [525, 0]
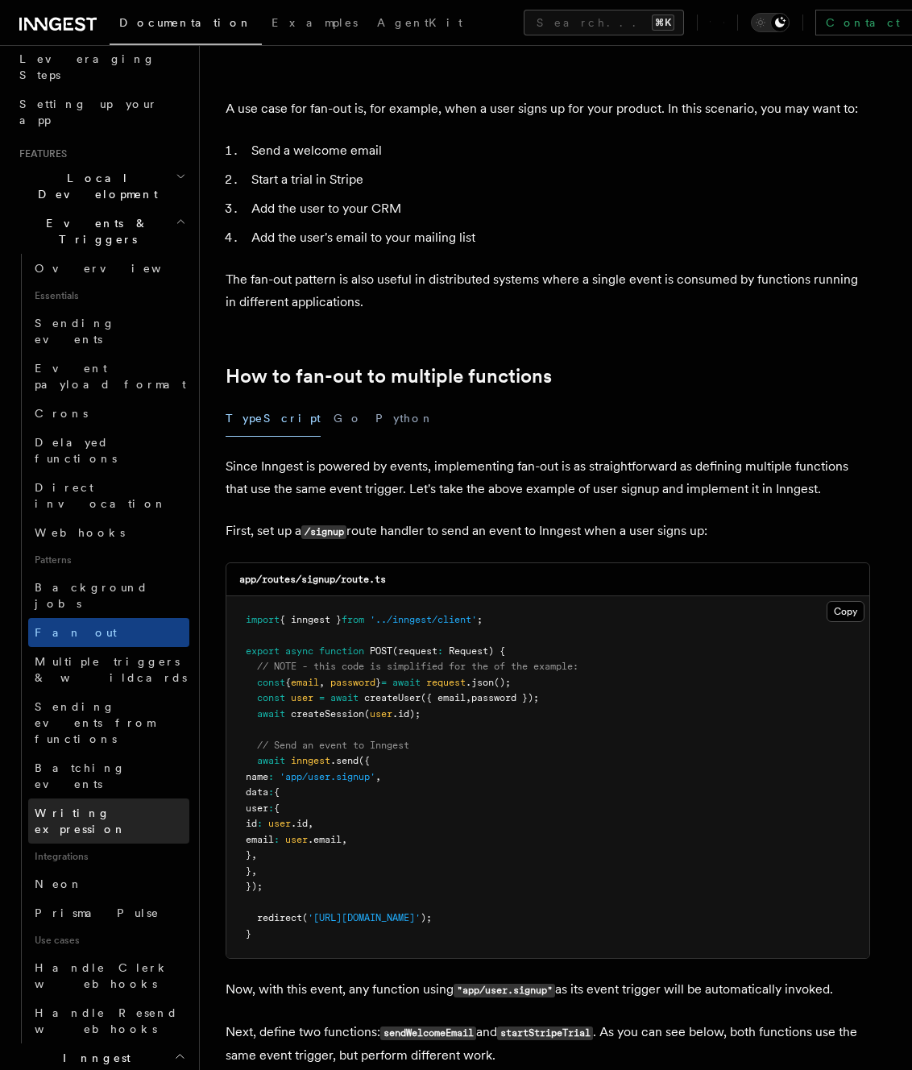
click at [63, 799] on link "Writing expression" at bounding box center [108, 821] width 161 height 45
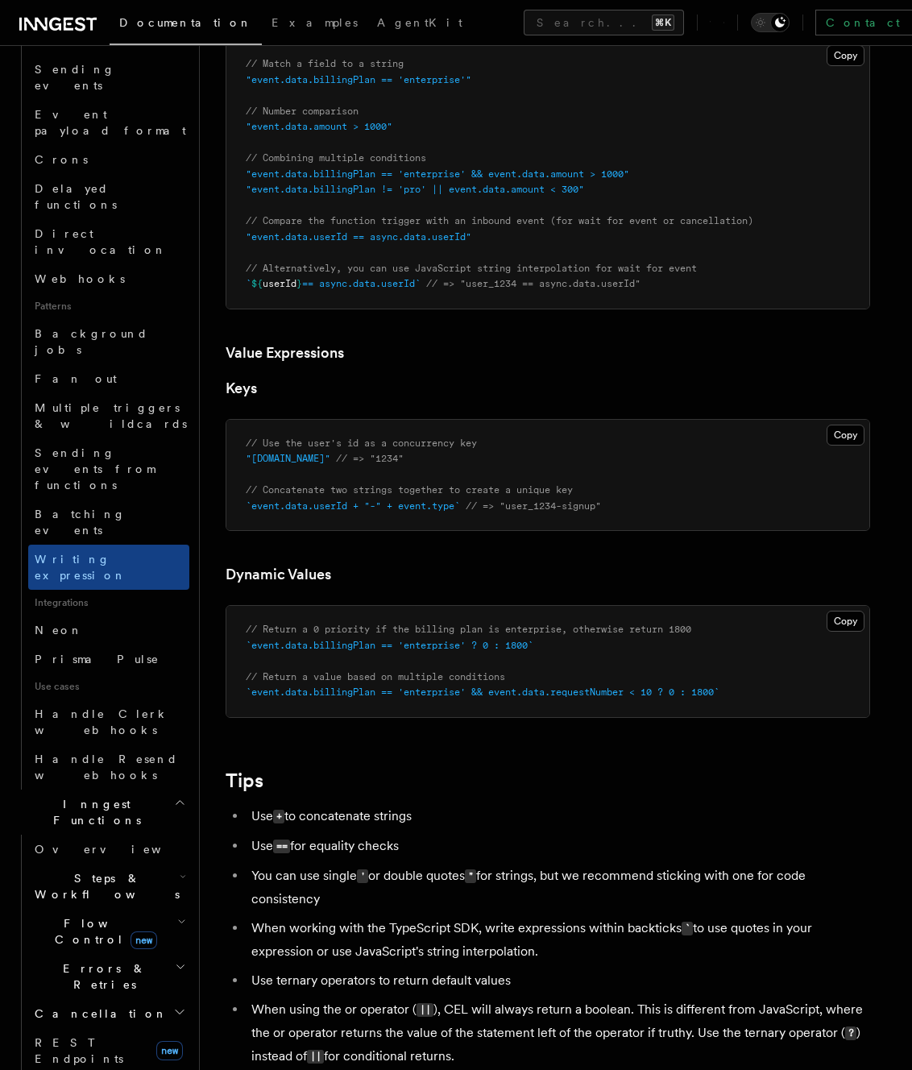
scroll to position [1060, 0]
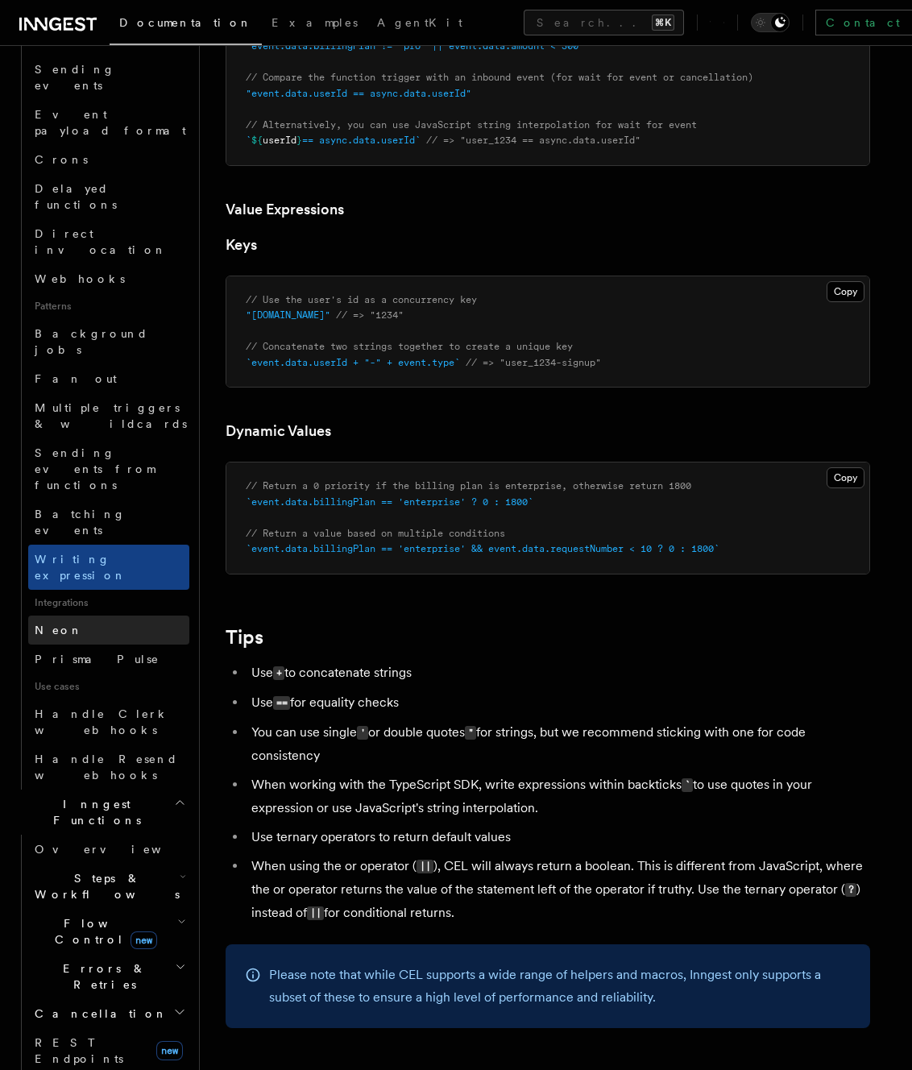
click at [87, 616] on link "Neon" at bounding box center [108, 630] width 161 height 29
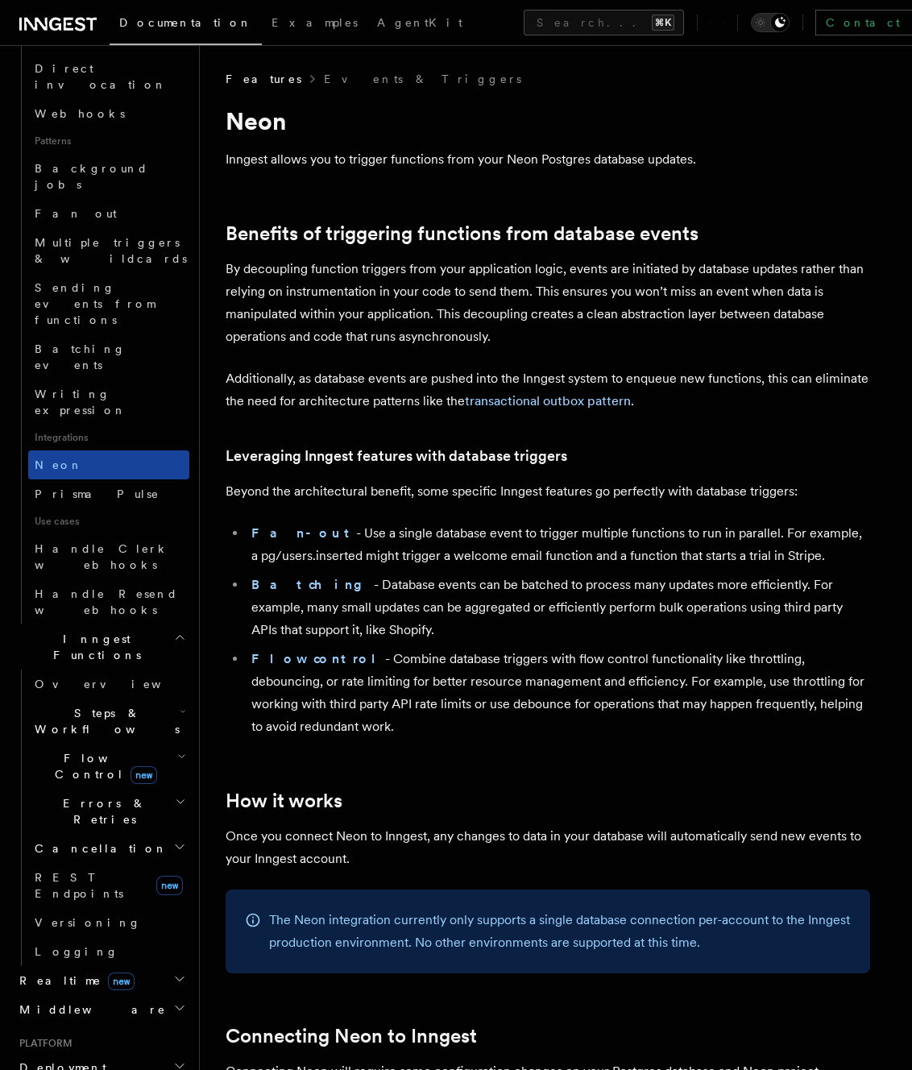
scroll to position [840, 0]
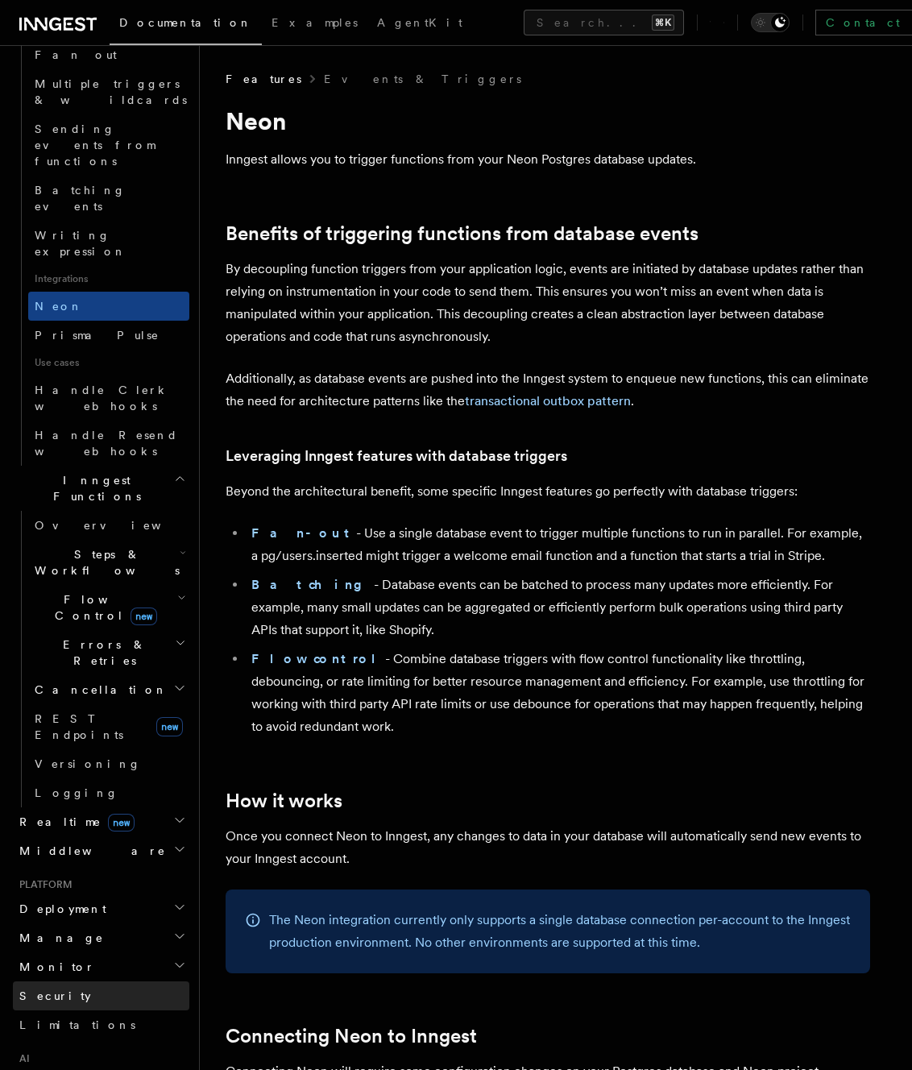
click at [101, 981] on link "Security" at bounding box center [101, 995] width 176 height 29
